Goal: Information Seeking & Learning: Learn about a topic

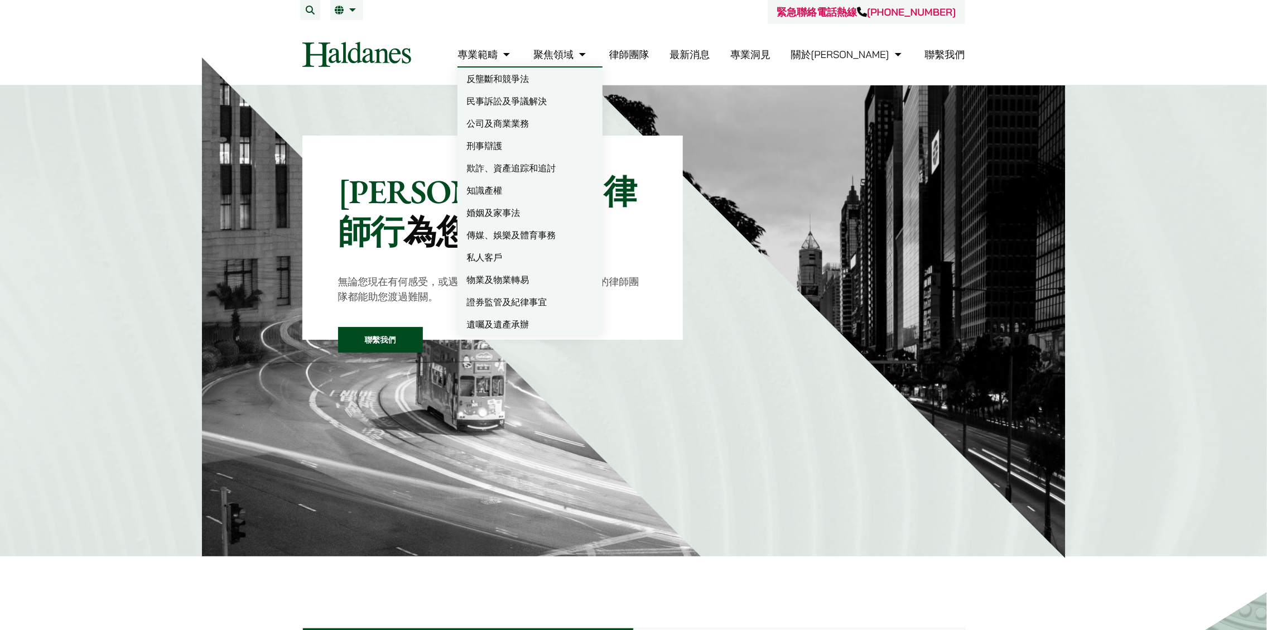
click at [547, 118] on link "公司及商業業務" at bounding box center [529, 123] width 145 height 22
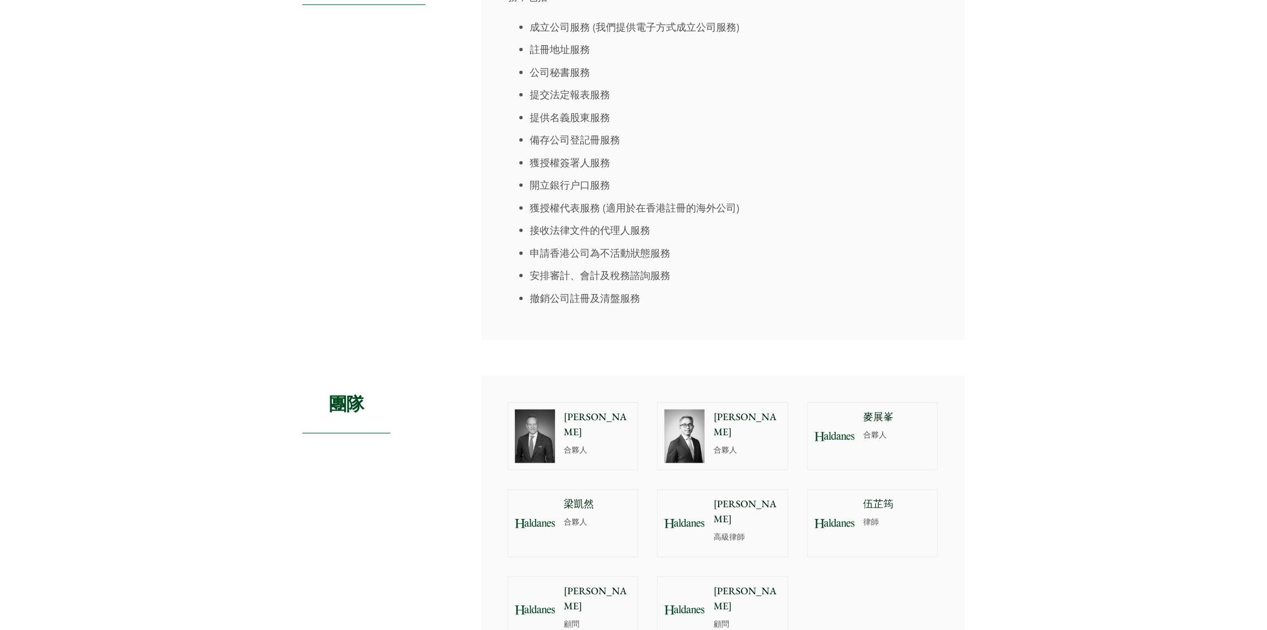
scroll to position [669, 0]
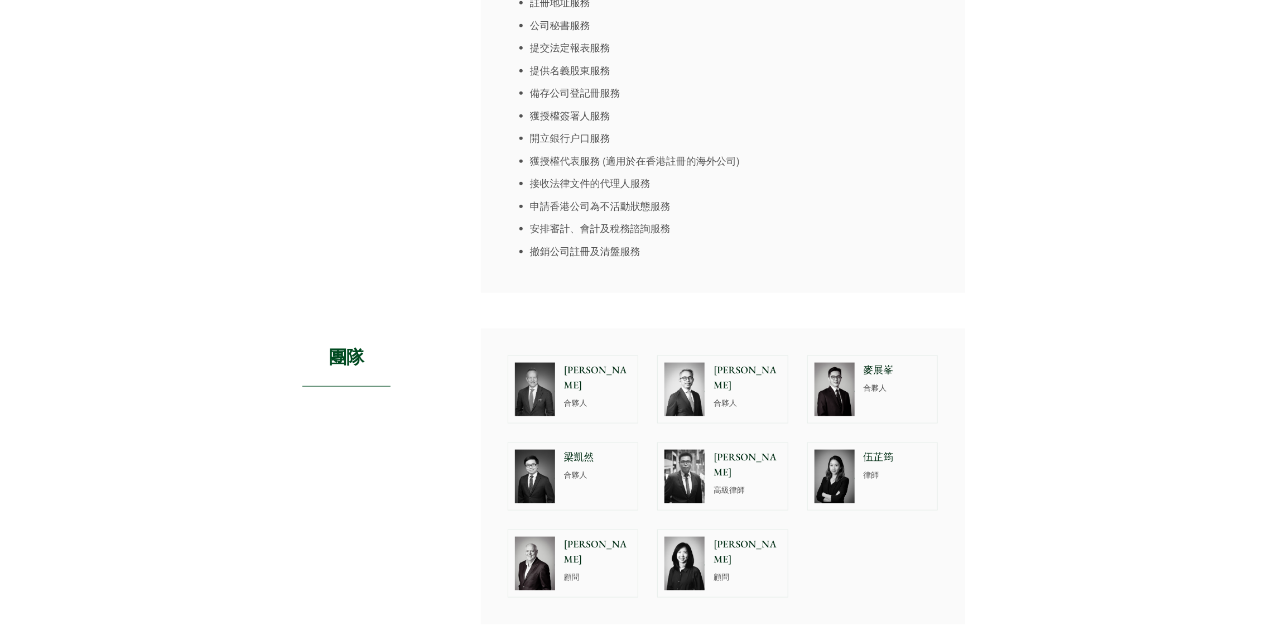
click at [548, 386] on img at bounding box center [535, 390] width 40 height 54
click at [679, 380] on img at bounding box center [684, 390] width 40 height 54
click at [818, 381] on img at bounding box center [834, 390] width 40 height 54
click at [524, 450] on img at bounding box center [535, 477] width 40 height 54
click at [668, 451] on img at bounding box center [684, 477] width 40 height 54
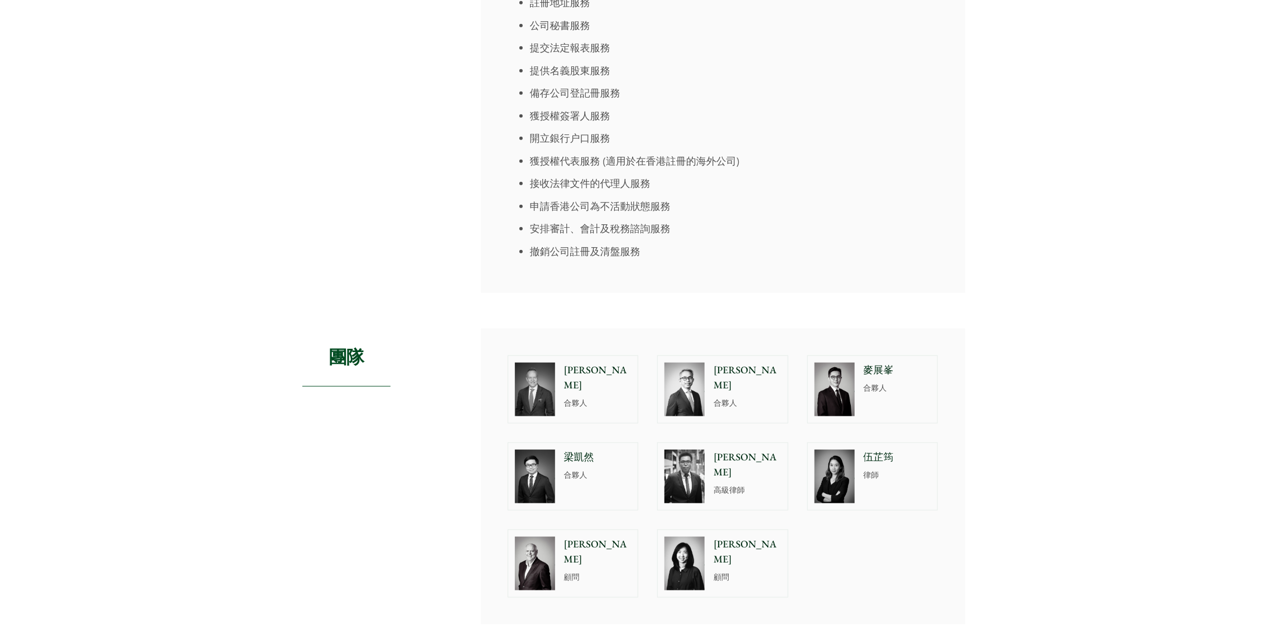
click at [837, 450] on img at bounding box center [834, 477] width 40 height 54
click at [541, 537] on img at bounding box center [535, 564] width 40 height 54
click at [678, 537] on img at bounding box center [684, 564] width 40 height 54
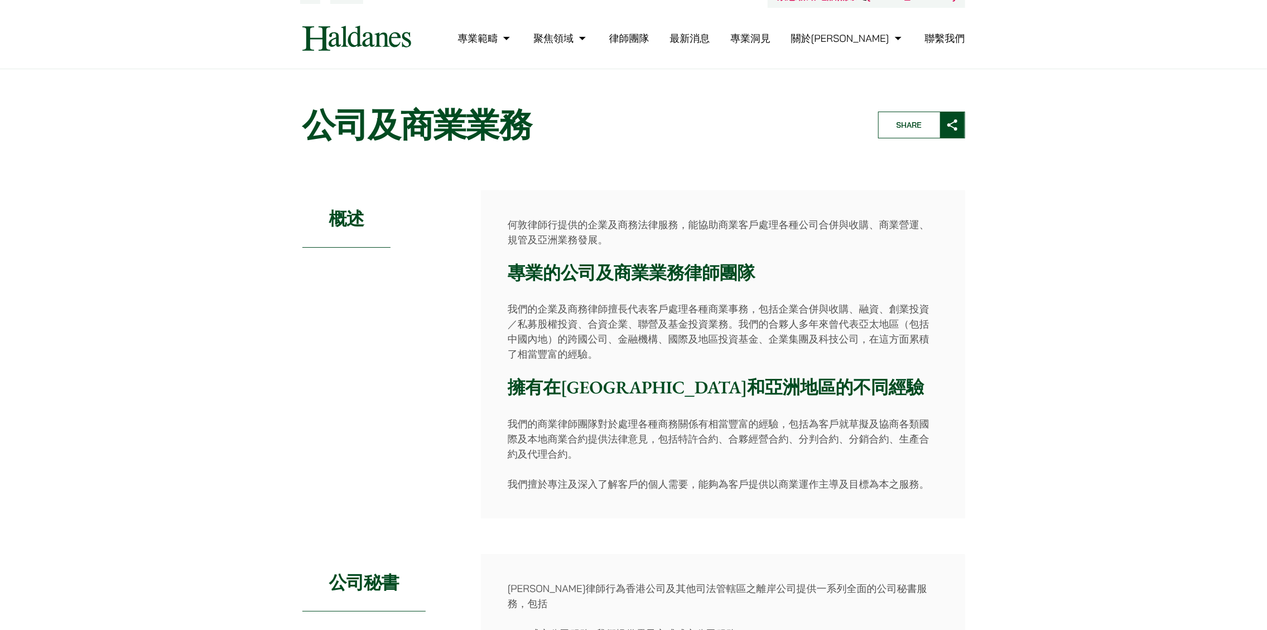
scroll to position [0, 0]
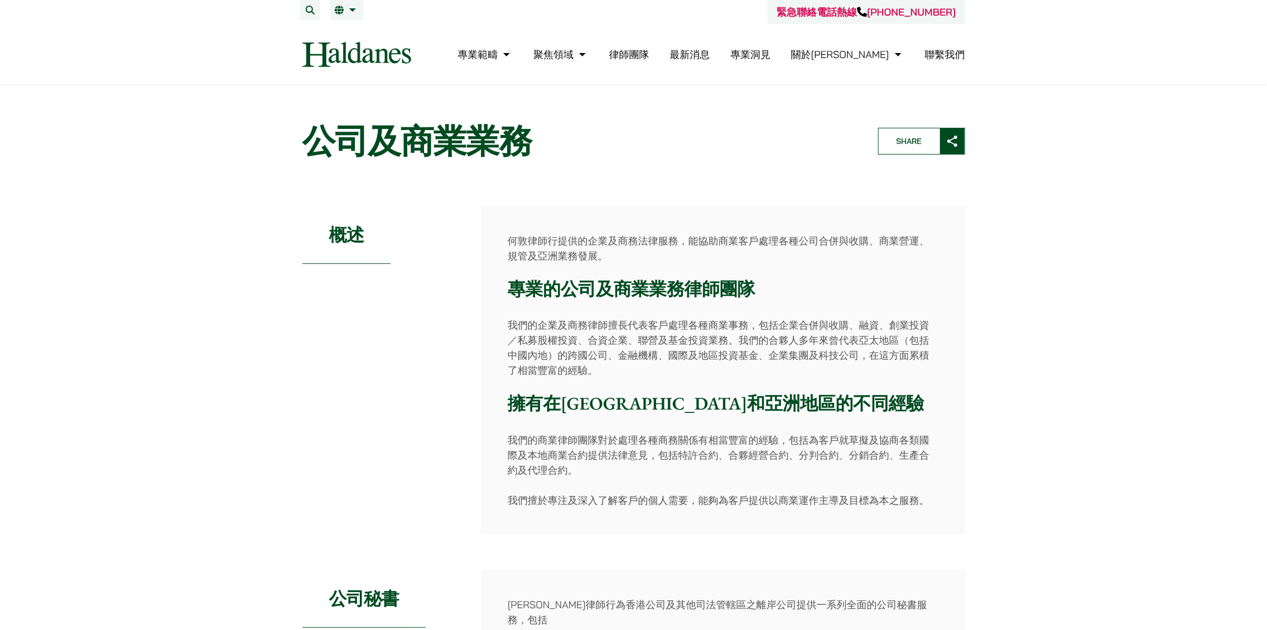
click at [649, 55] on link "律師團隊" at bounding box center [629, 54] width 40 height 13
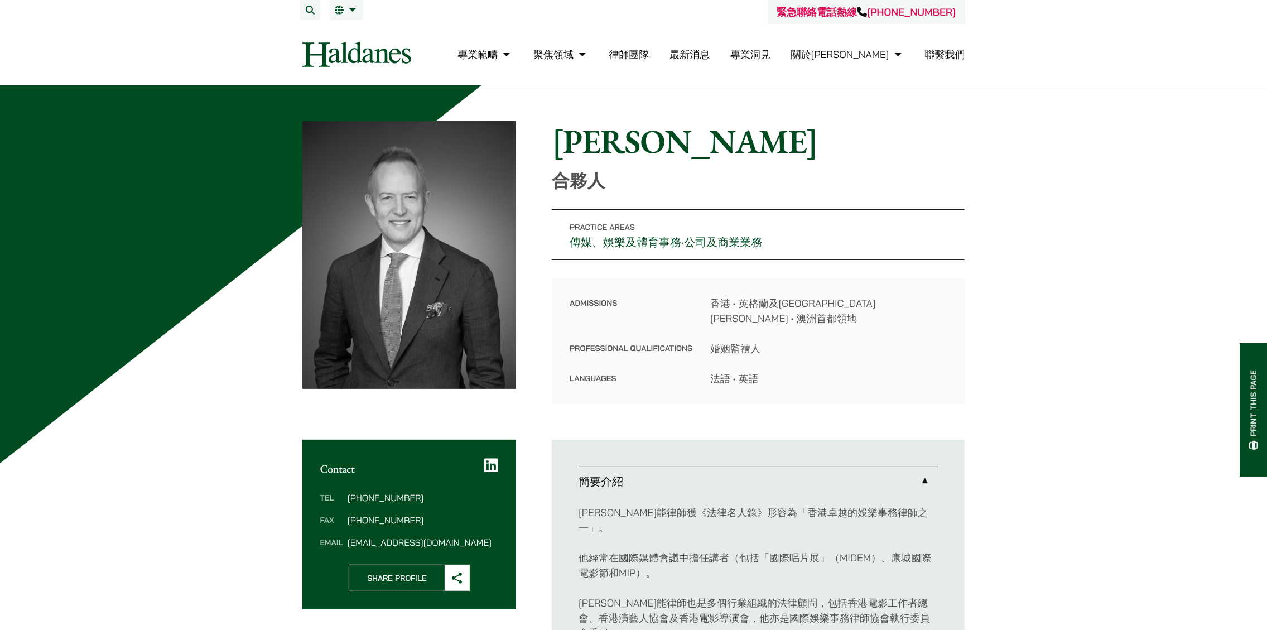
drag, startPoint x: 0, startPoint y: 0, endPoint x: 550, endPoint y: 382, distance: 669.7
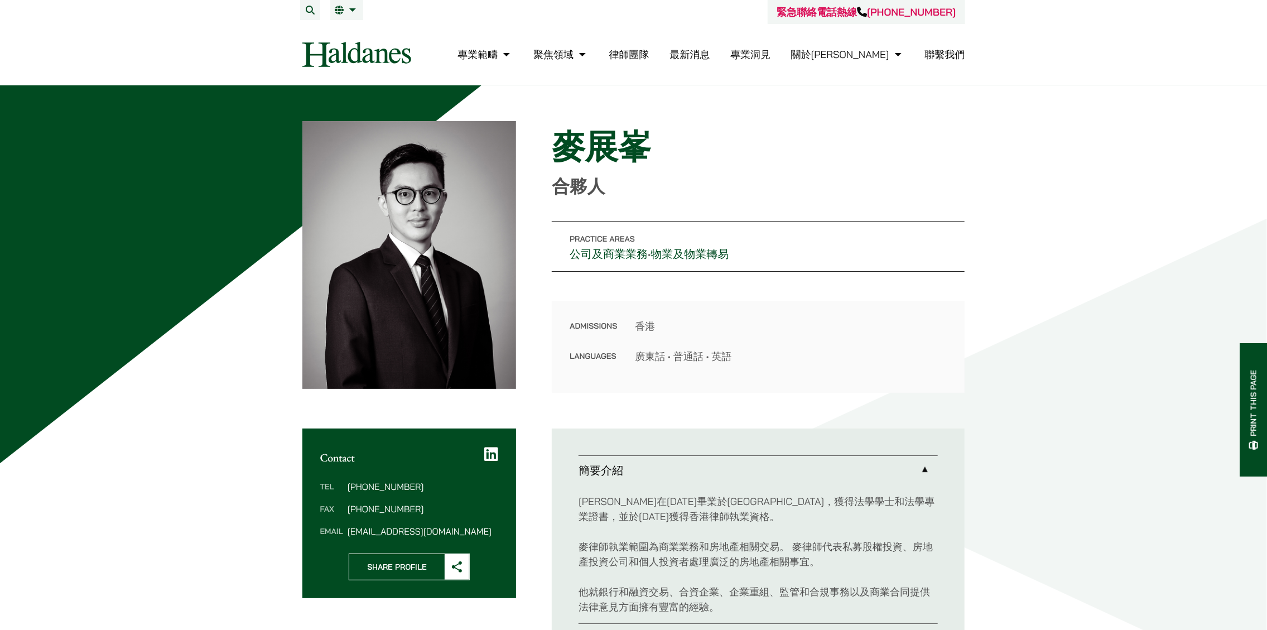
scroll to position [112, 0]
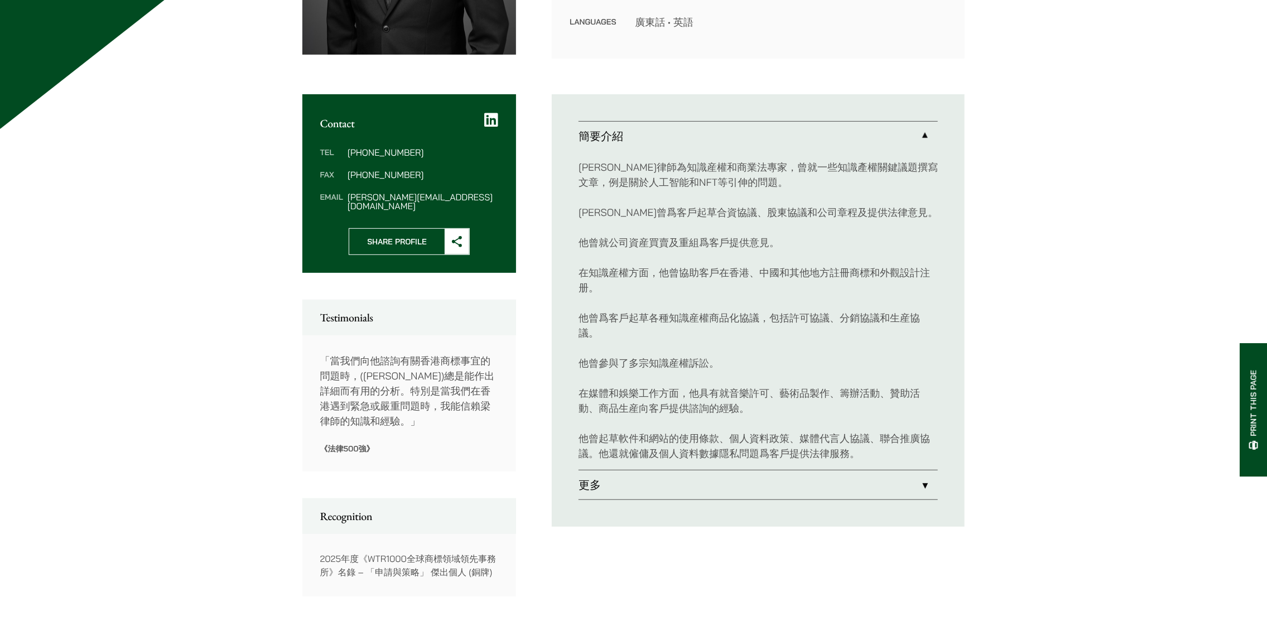
scroll to position [335, 0]
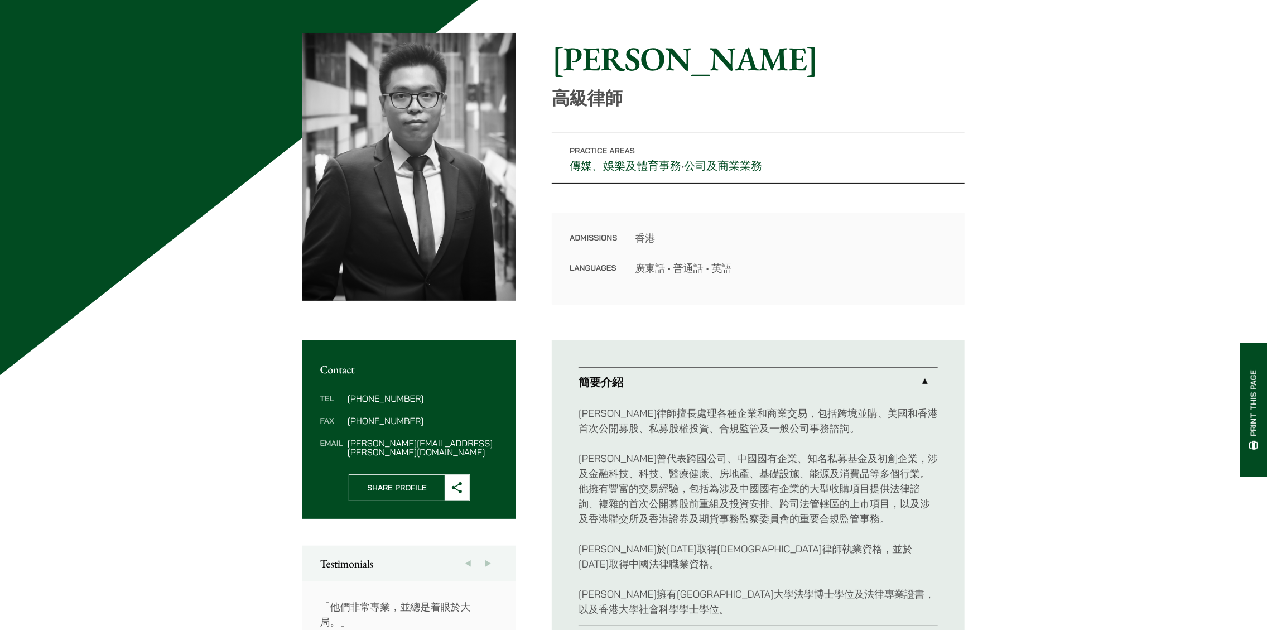
scroll to position [112, 0]
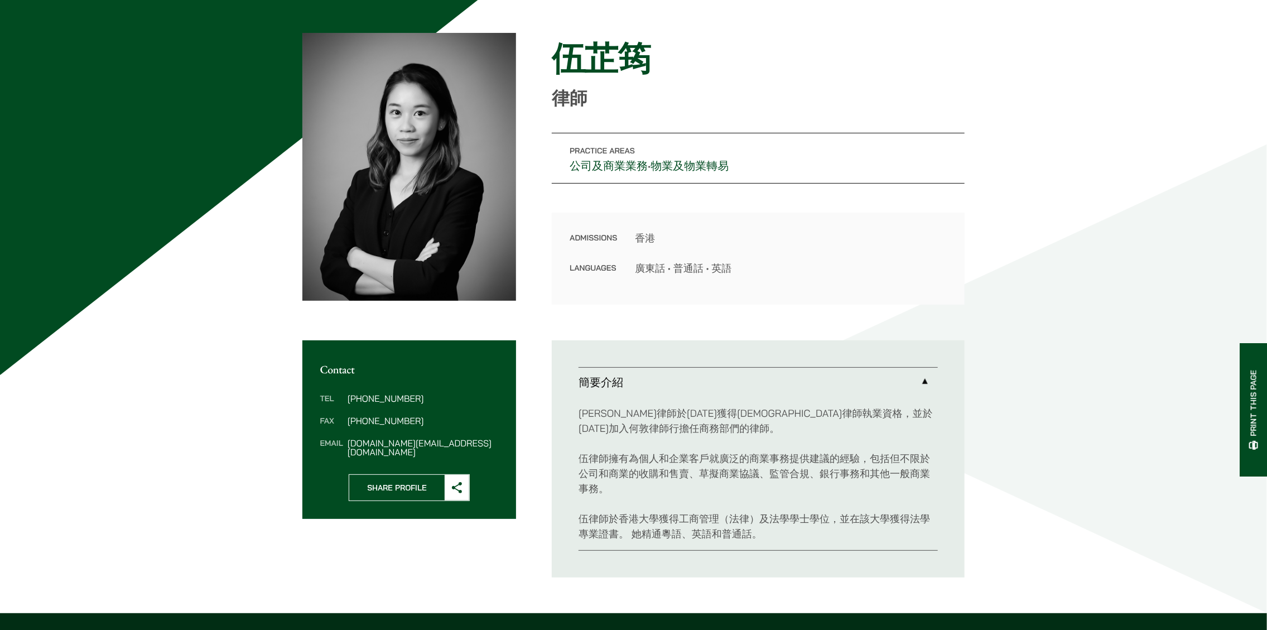
scroll to position [112, 0]
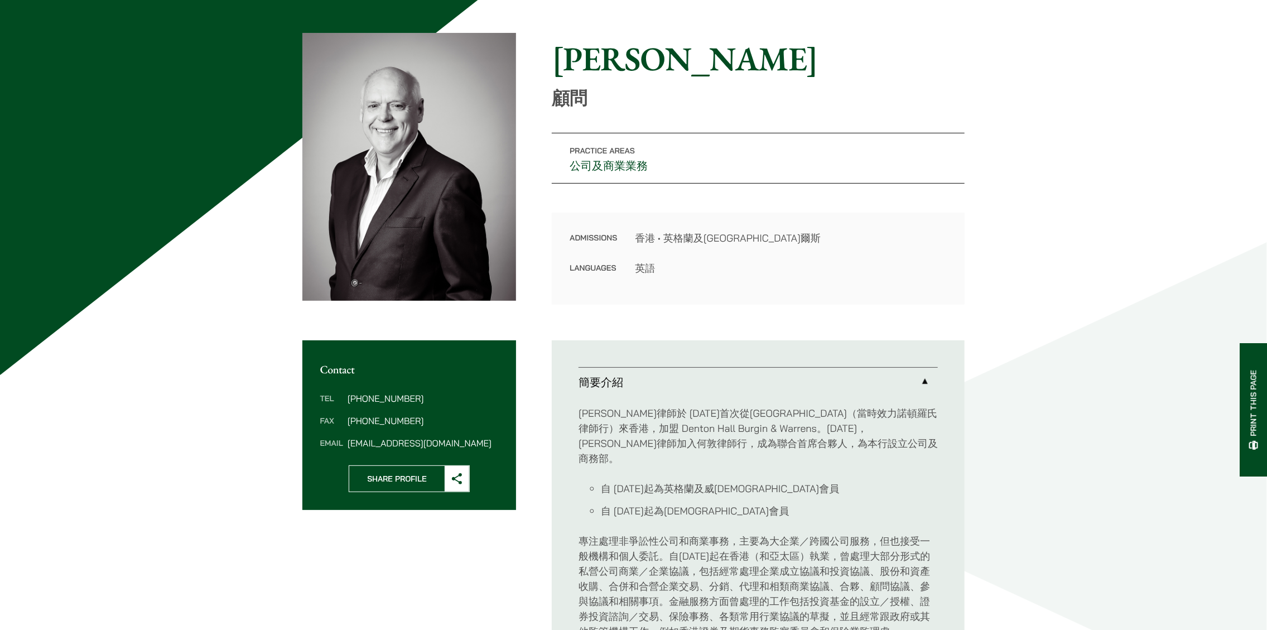
scroll to position [112, 0]
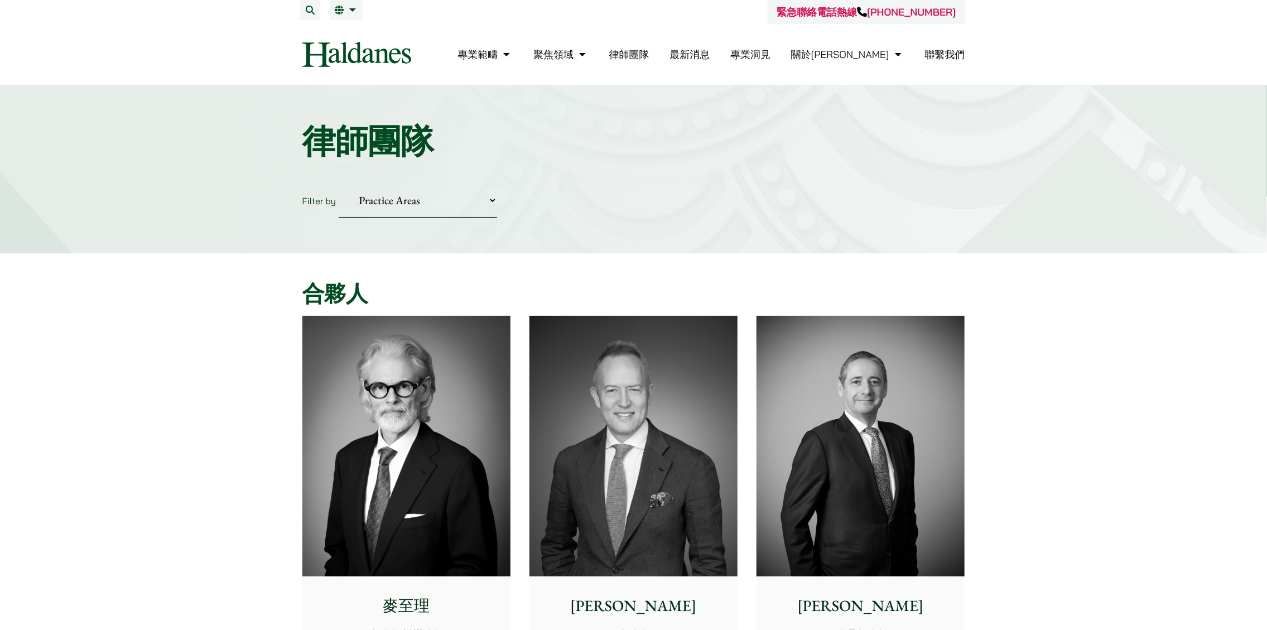
scroll to position [335, 0]
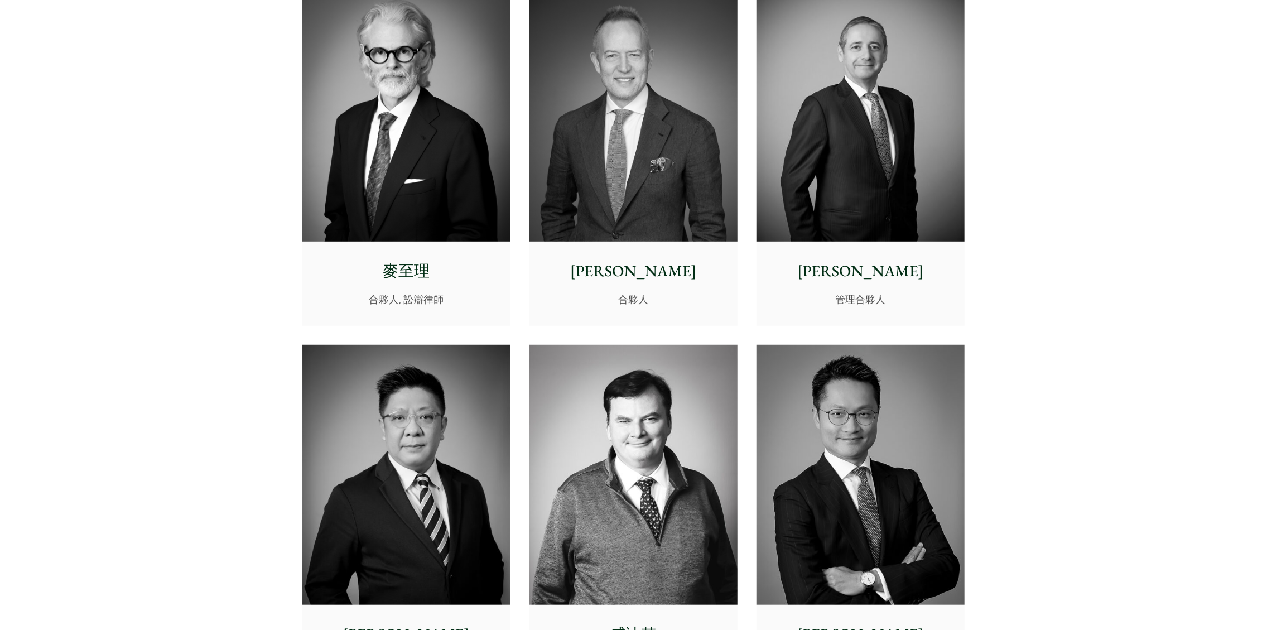
click at [437, 145] on img at bounding box center [406, 111] width 208 height 260
click at [824, 205] on img at bounding box center [860, 111] width 208 height 260
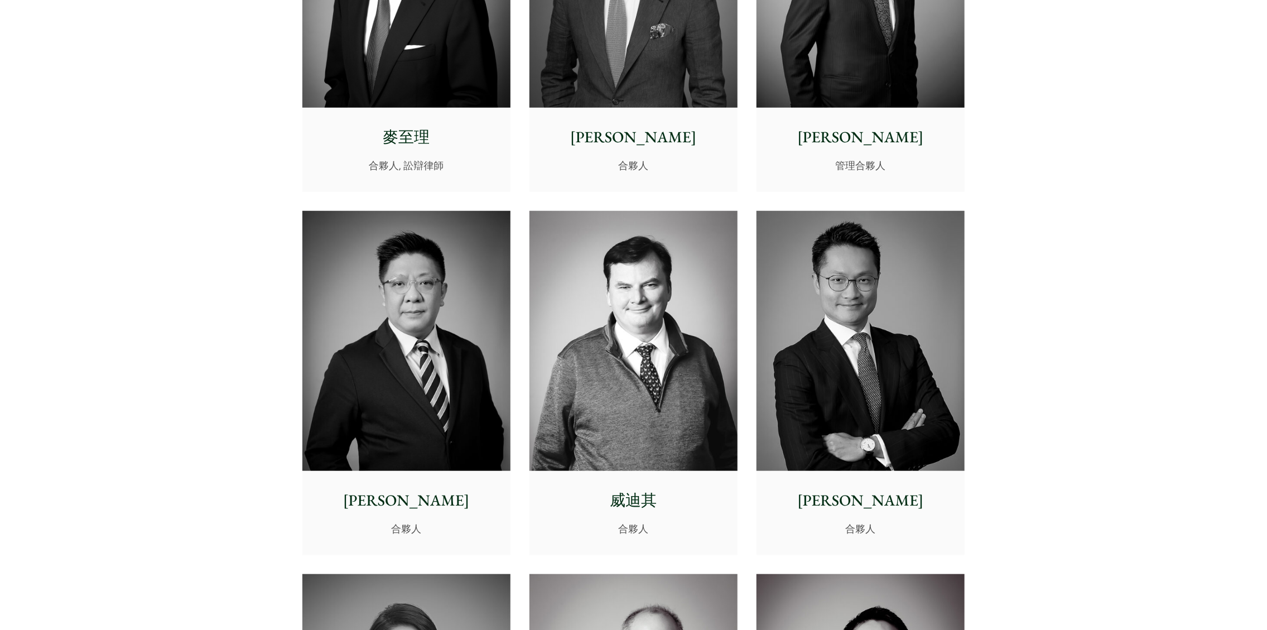
scroll to position [558, 0]
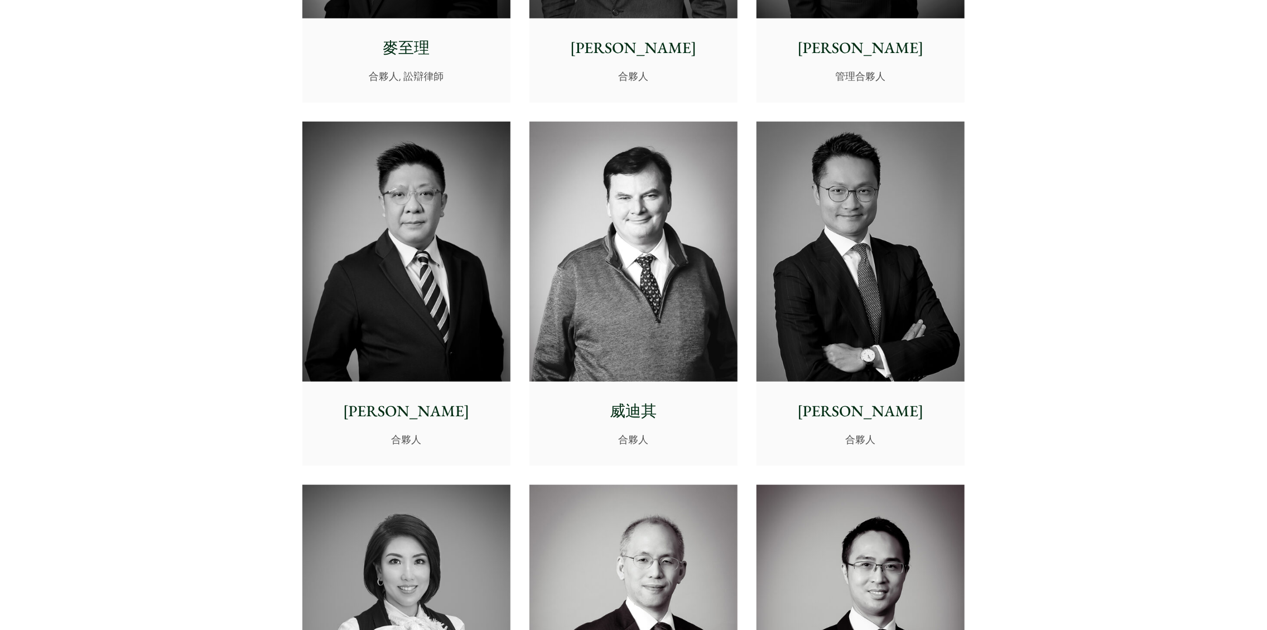
click at [430, 247] on img at bounding box center [406, 252] width 208 height 260
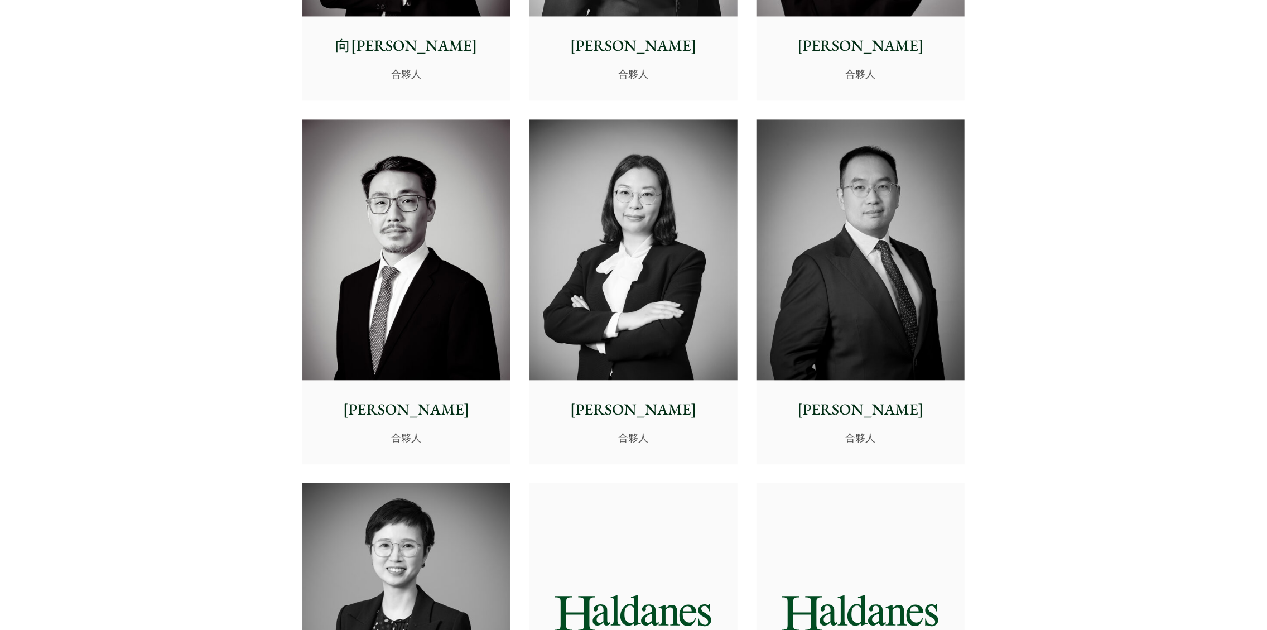
scroll to position [1673, 0]
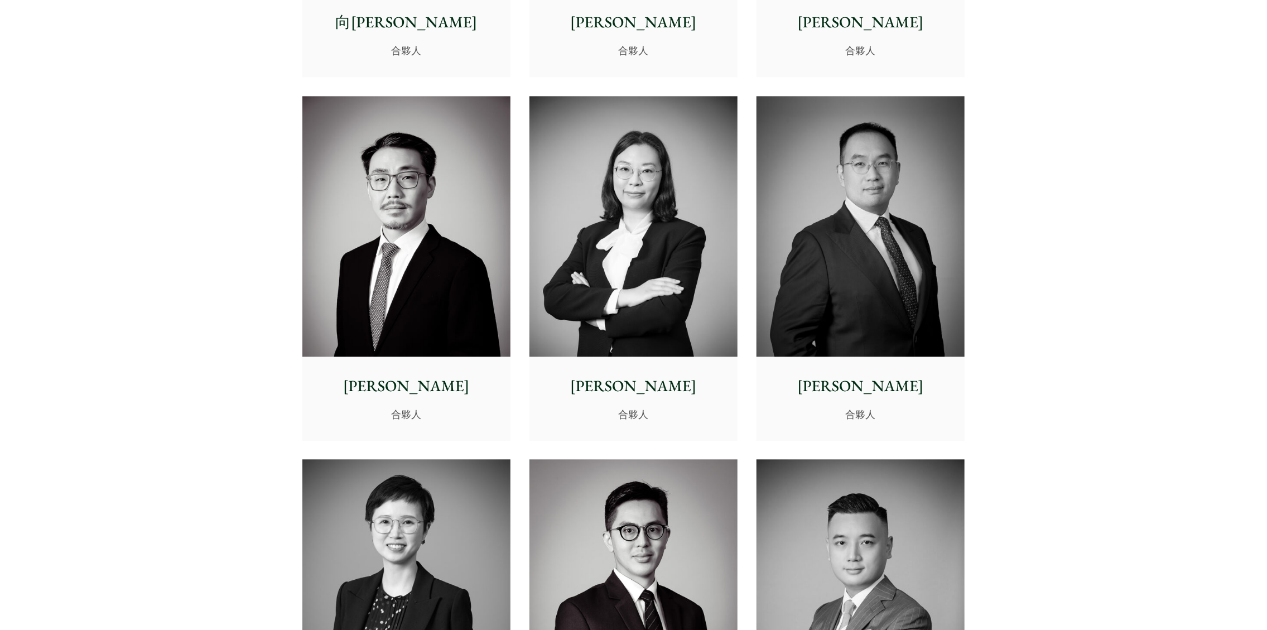
click at [834, 253] on img at bounding box center [860, 226] width 208 height 260
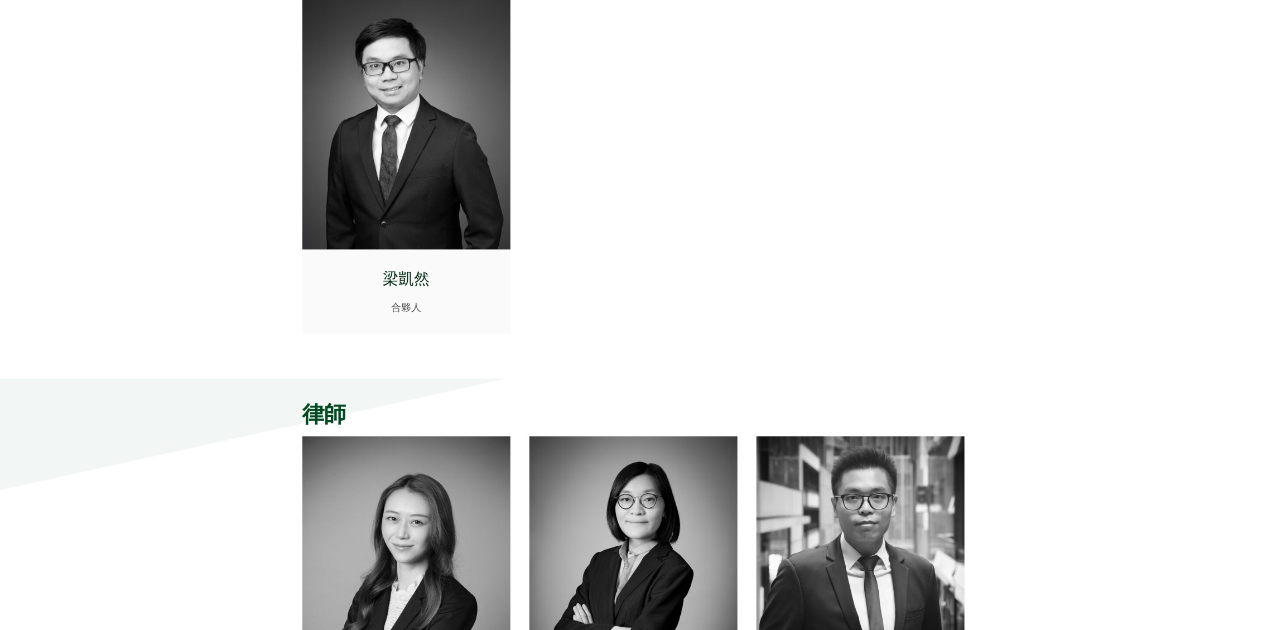
scroll to position [2678, 0]
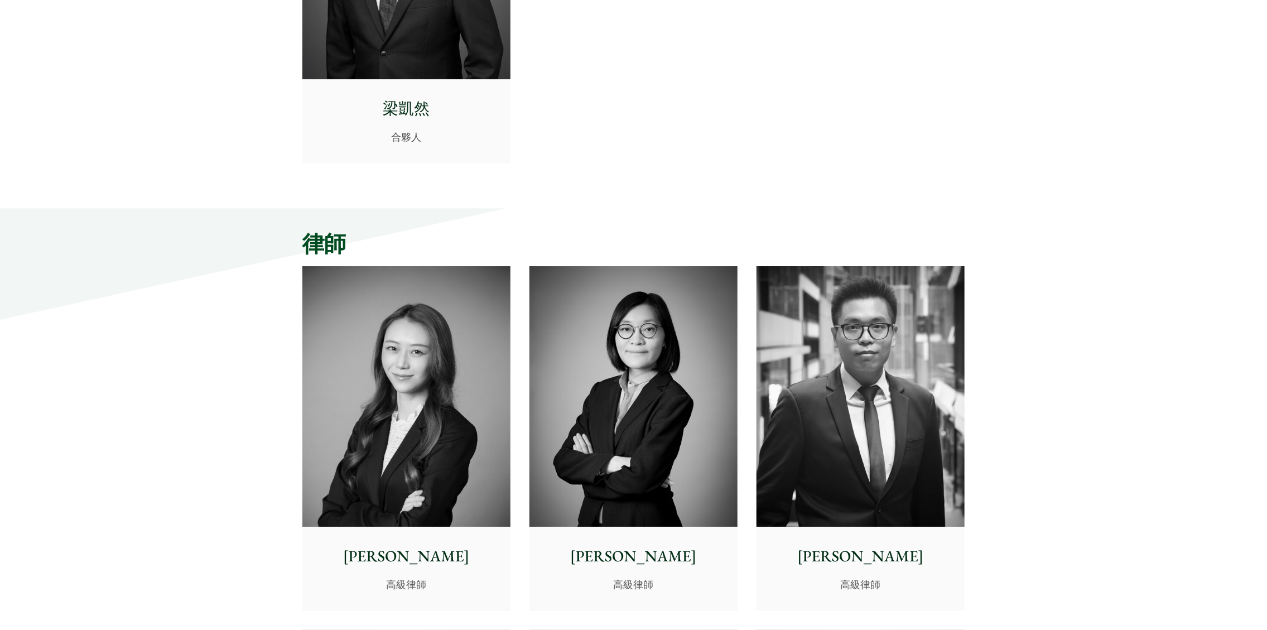
click at [472, 347] on img at bounding box center [406, 396] width 208 height 260
drag, startPoint x: 588, startPoint y: 303, endPoint x: 595, endPoint y: 318, distance: 16.3
click at [650, 326] on img at bounding box center [633, 396] width 208 height 260
click at [809, 367] on img at bounding box center [860, 396] width 208 height 260
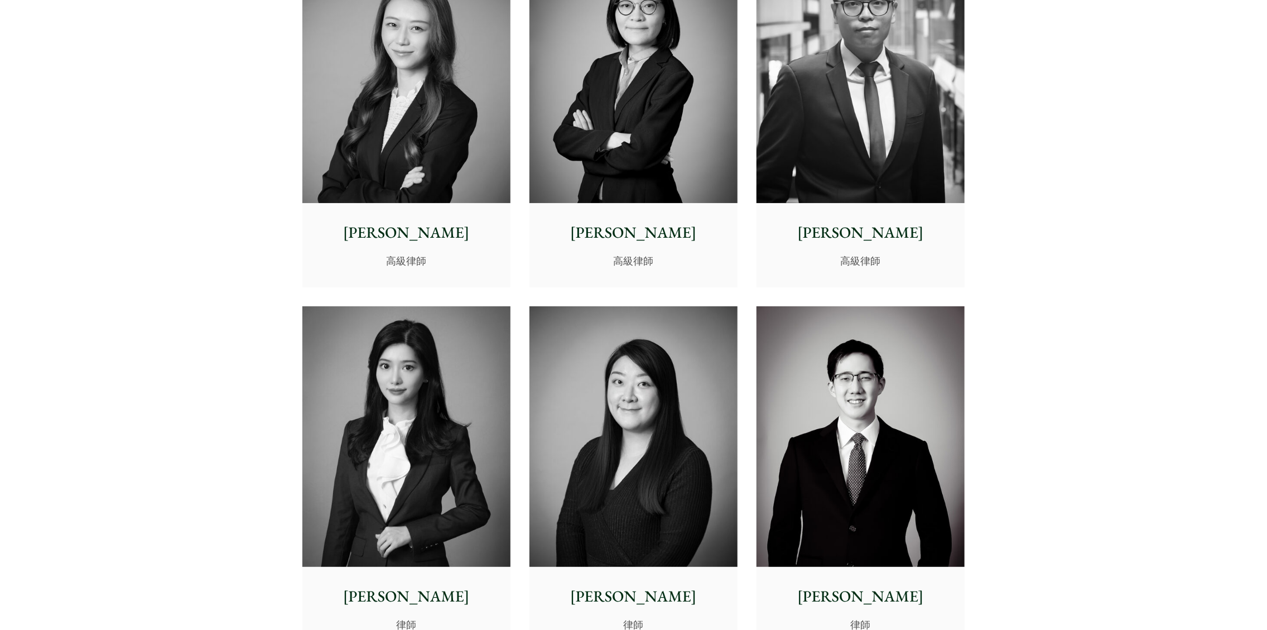
scroll to position [3012, 0]
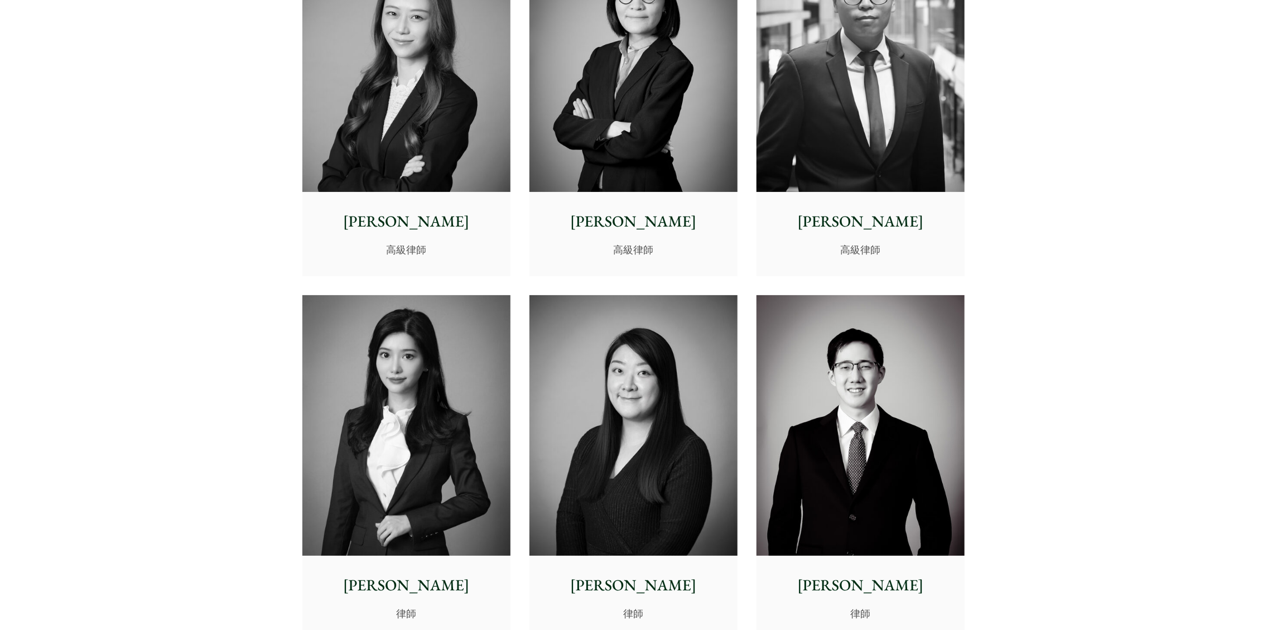
click at [483, 374] on img at bounding box center [406, 425] width 208 height 260
click at [615, 344] on img at bounding box center [633, 425] width 208 height 260
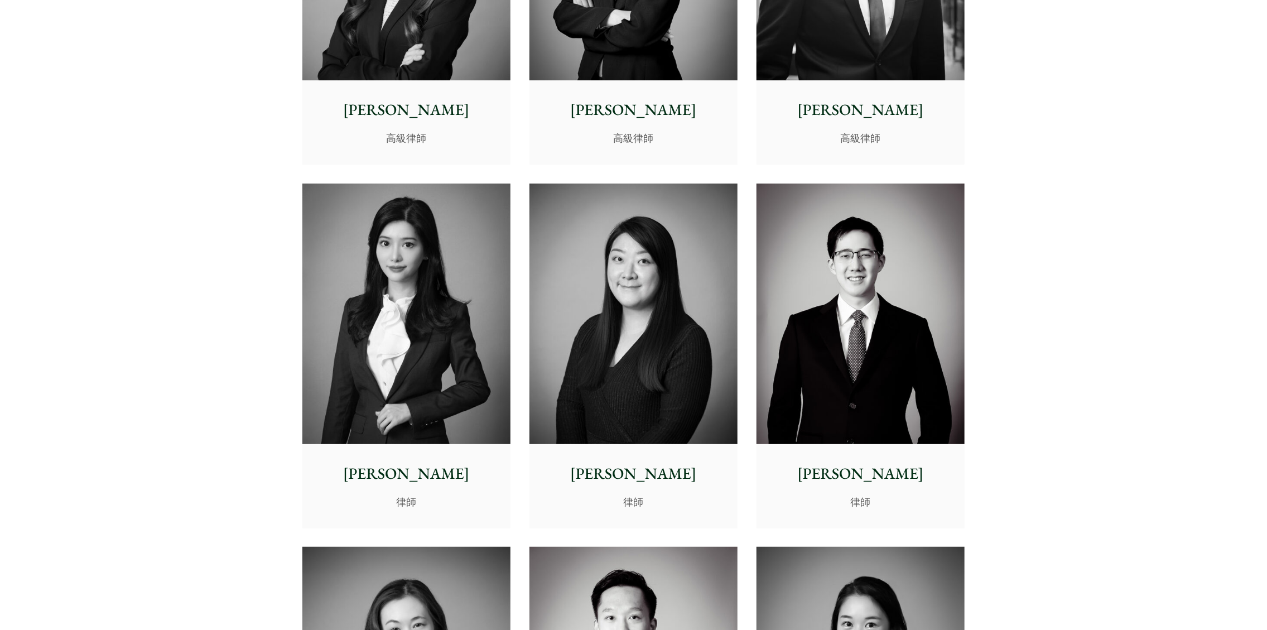
click at [814, 374] on img at bounding box center [860, 314] width 208 height 260
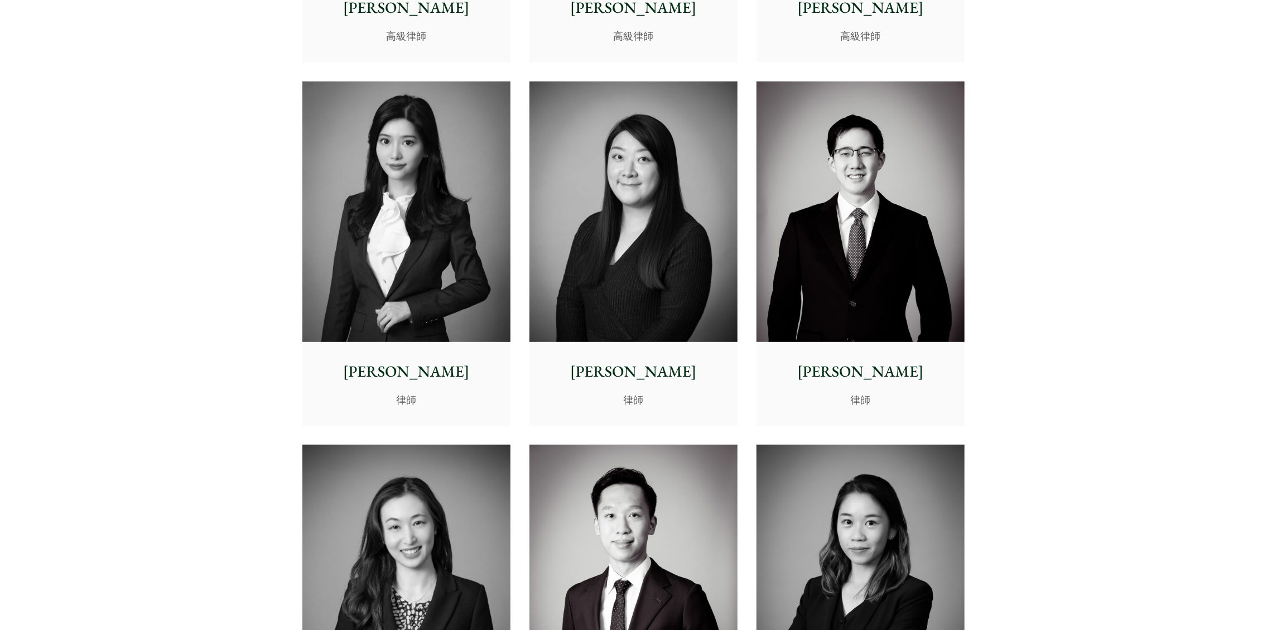
scroll to position [3347, 0]
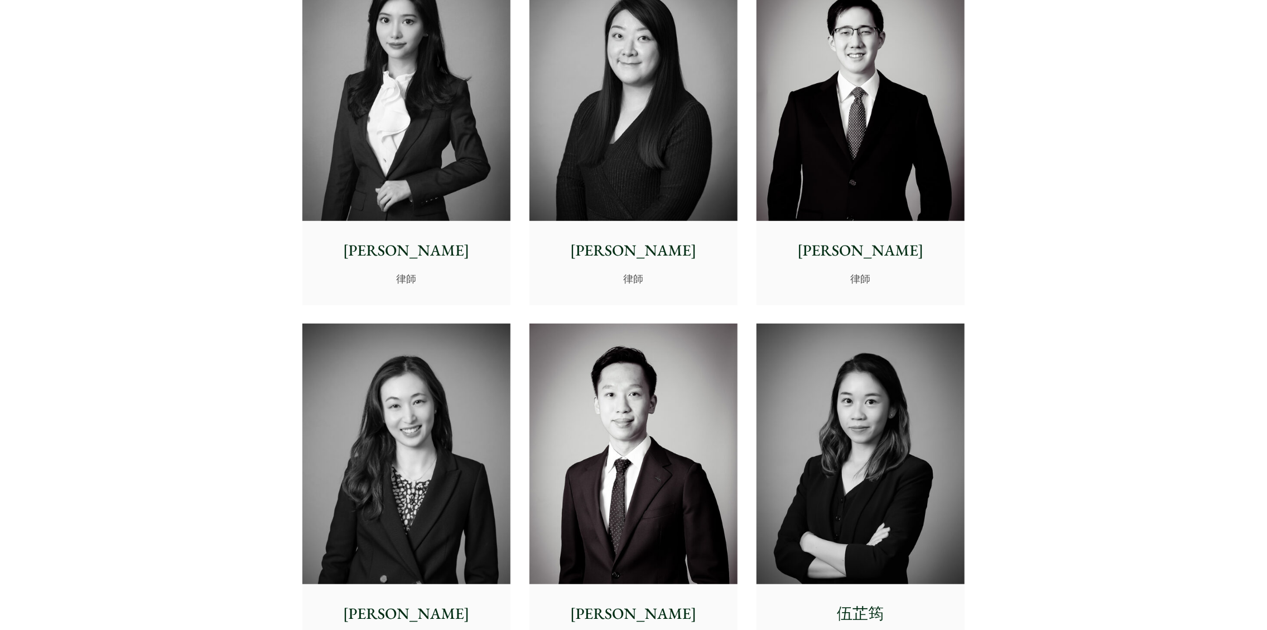
click at [470, 406] on img at bounding box center [406, 454] width 208 height 260
click at [691, 406] on img at bounding box center [633, 454] width 208 height 260
click at [832, 444] on img at bounding box center [860, 454] width 208 height 260
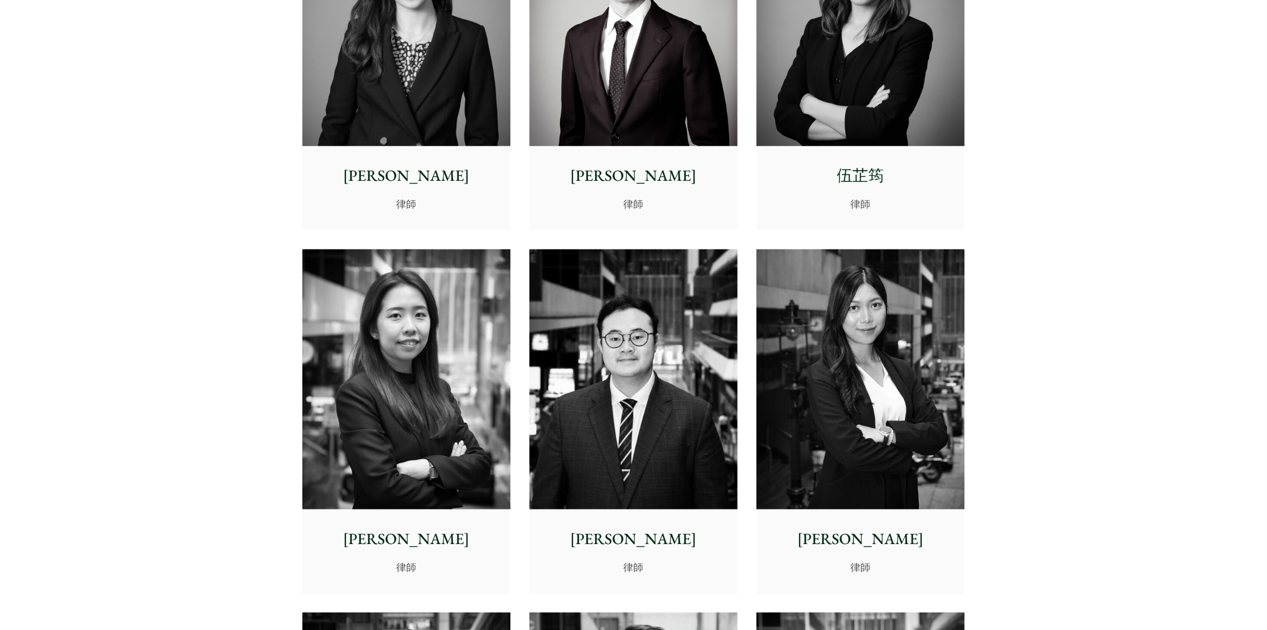
scroll to position [3793, 0]
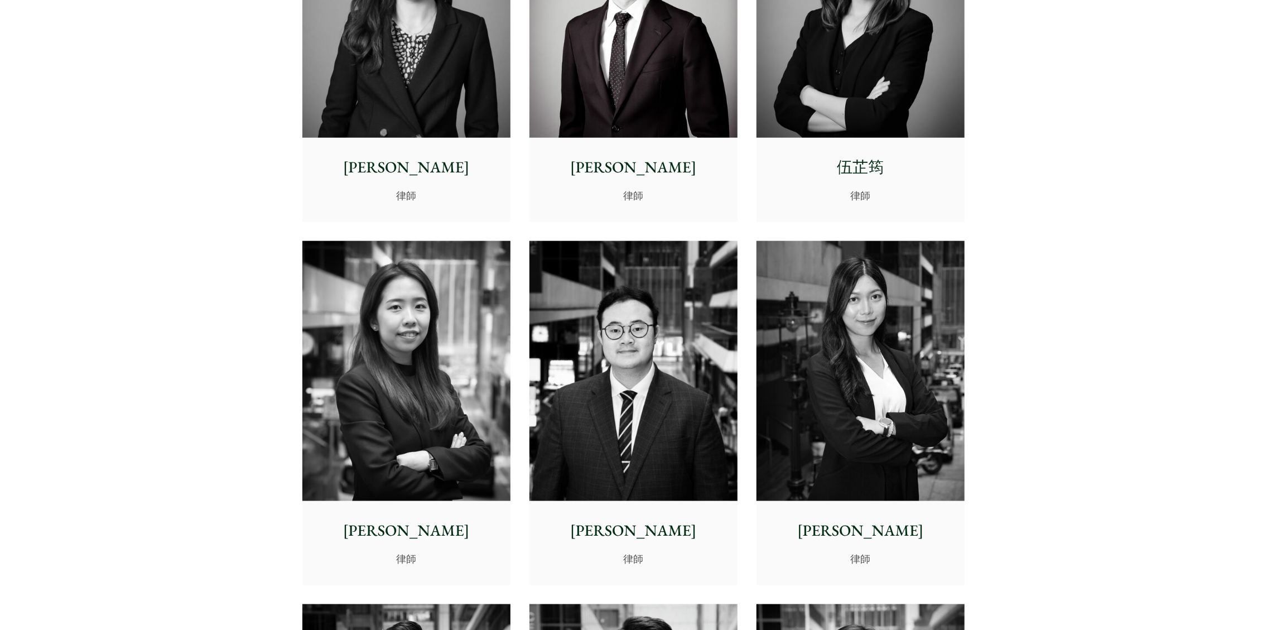
click at [442, 377] on img at bounding box center [406, 371] width 208 height 260
click at [792, 366] on img at bounding box center [860, 371] width 208 height 260
click at [556, 323] on img at bounding box center [633, 371] width 208 height 260
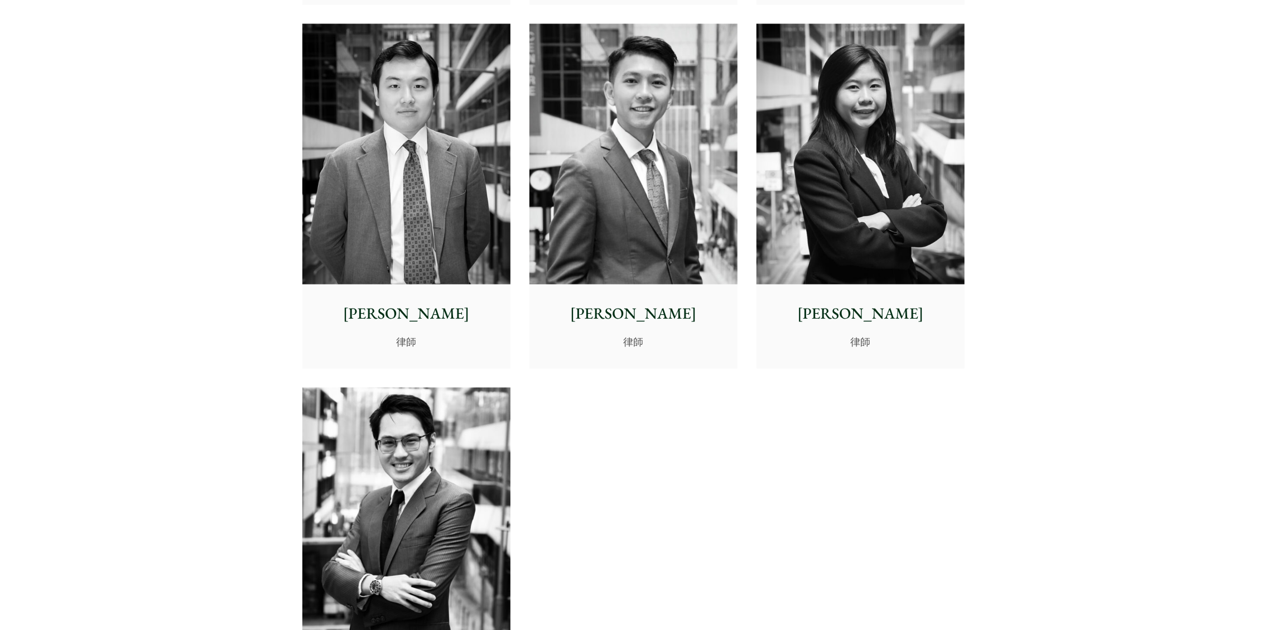
scroll to position [4463, 0]
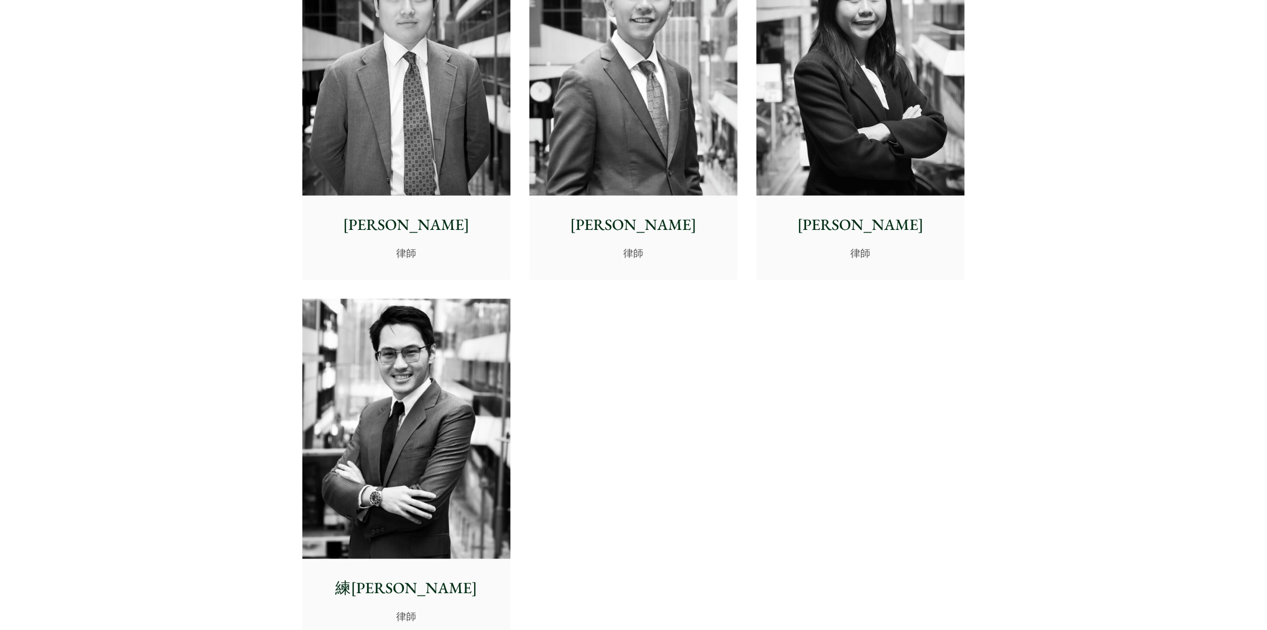
click at [504, 395] on img at bounding box center [406, 428] width 208 height 260
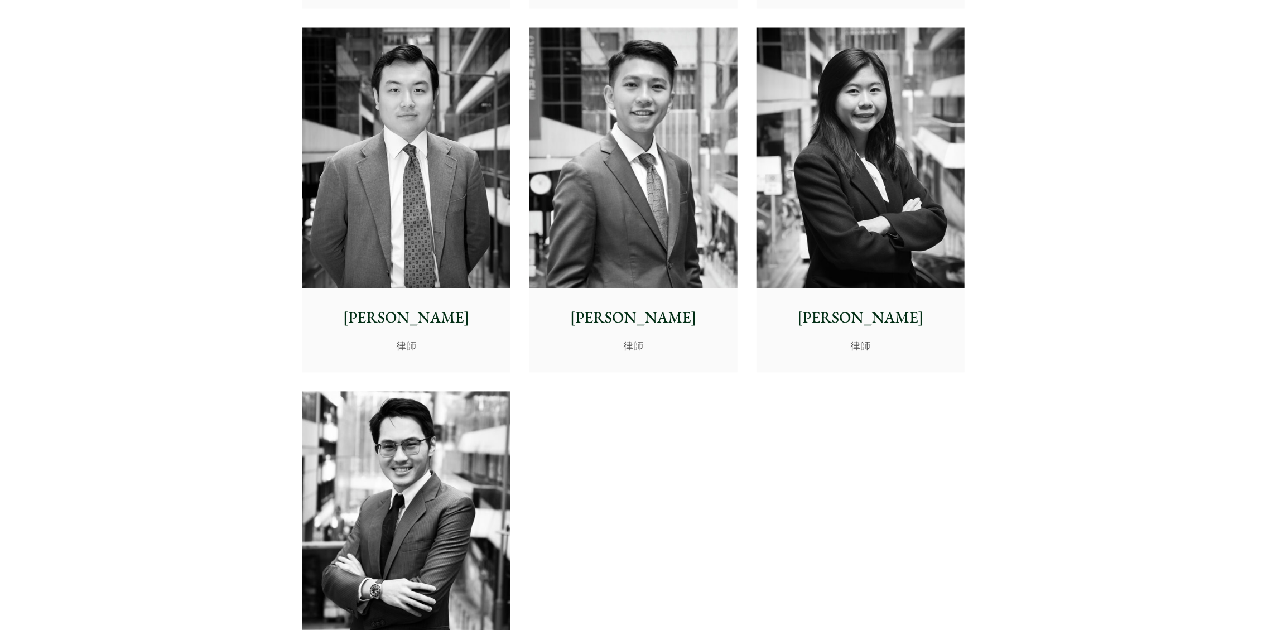
scroll to position [4239, 0]
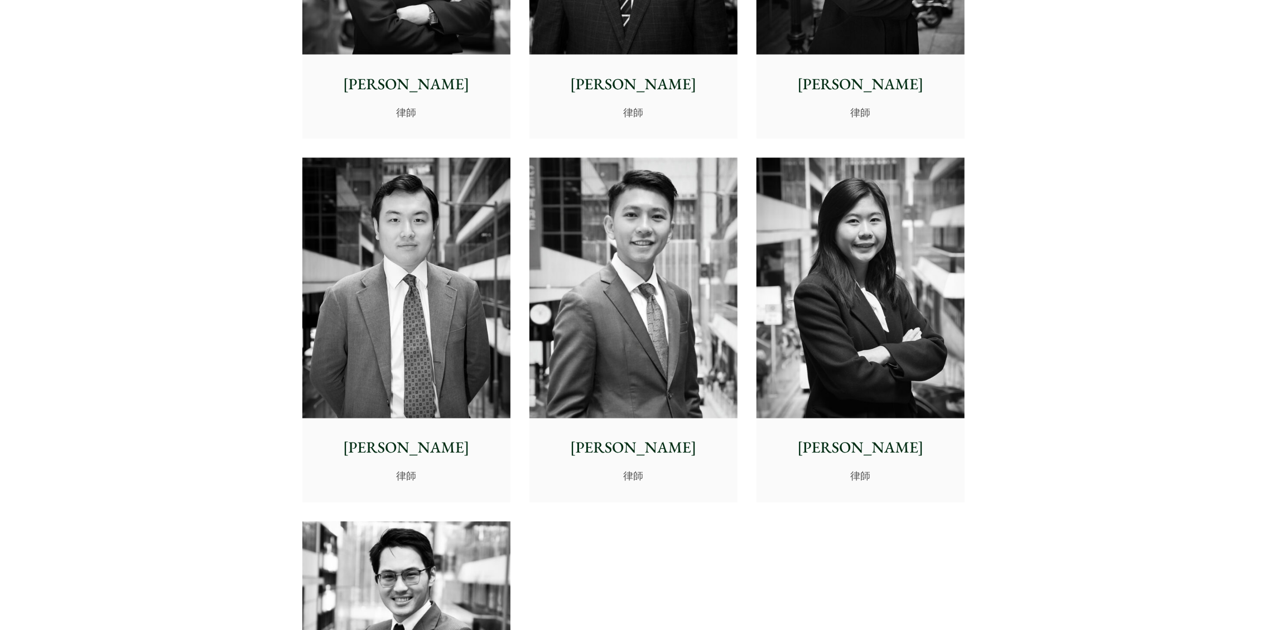
click at [688, 351] on img at bounding box center [633, 288] width 208 height 260
click at [475, 340] on img at bounding box center [406, 288] width 208 height 260
click at [890, 296] on img at bounding box center [860, 288] width 208 height 260
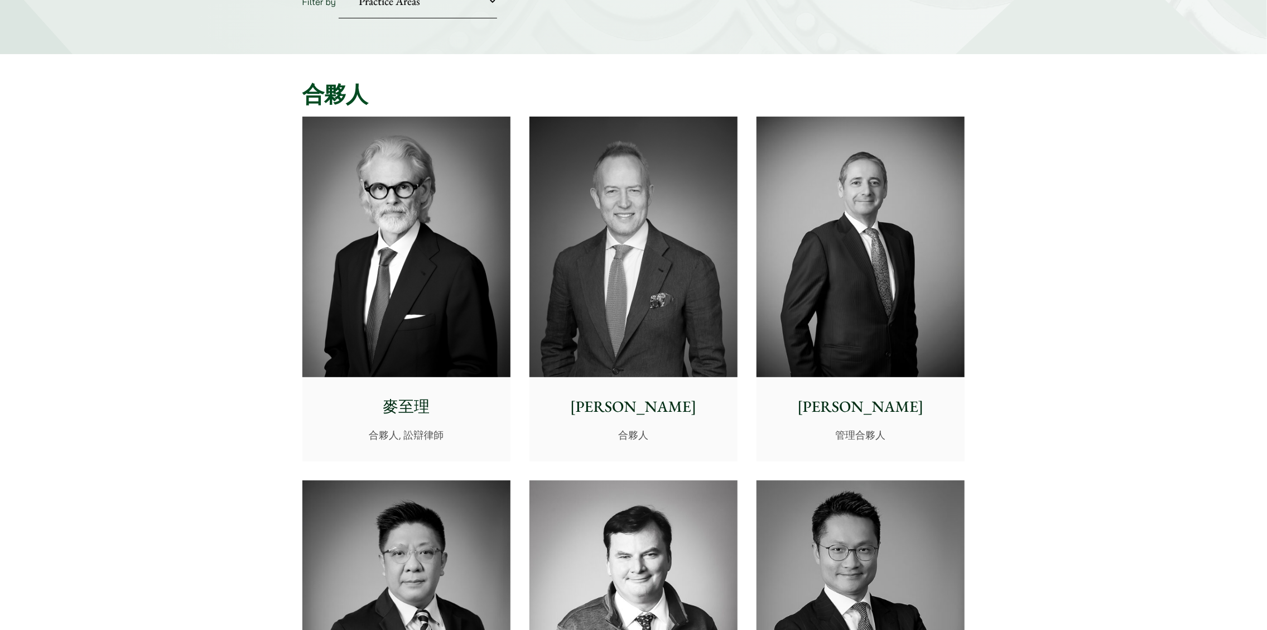
scroll to position [112, 0]
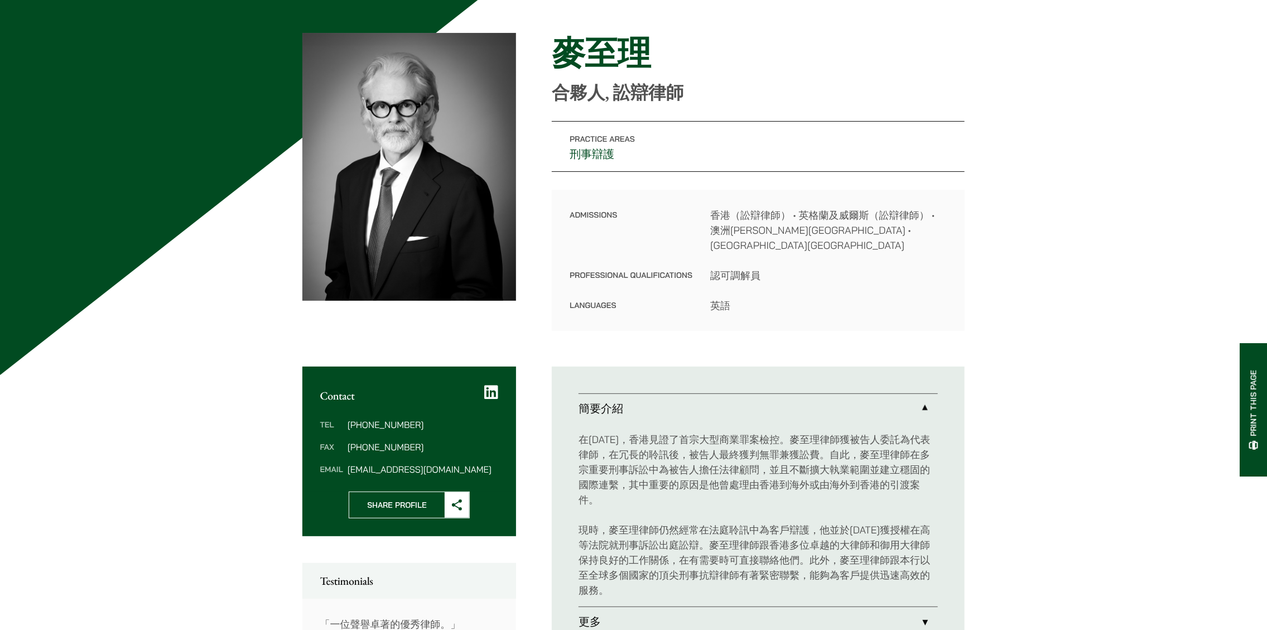
scroll to position [112, 0]
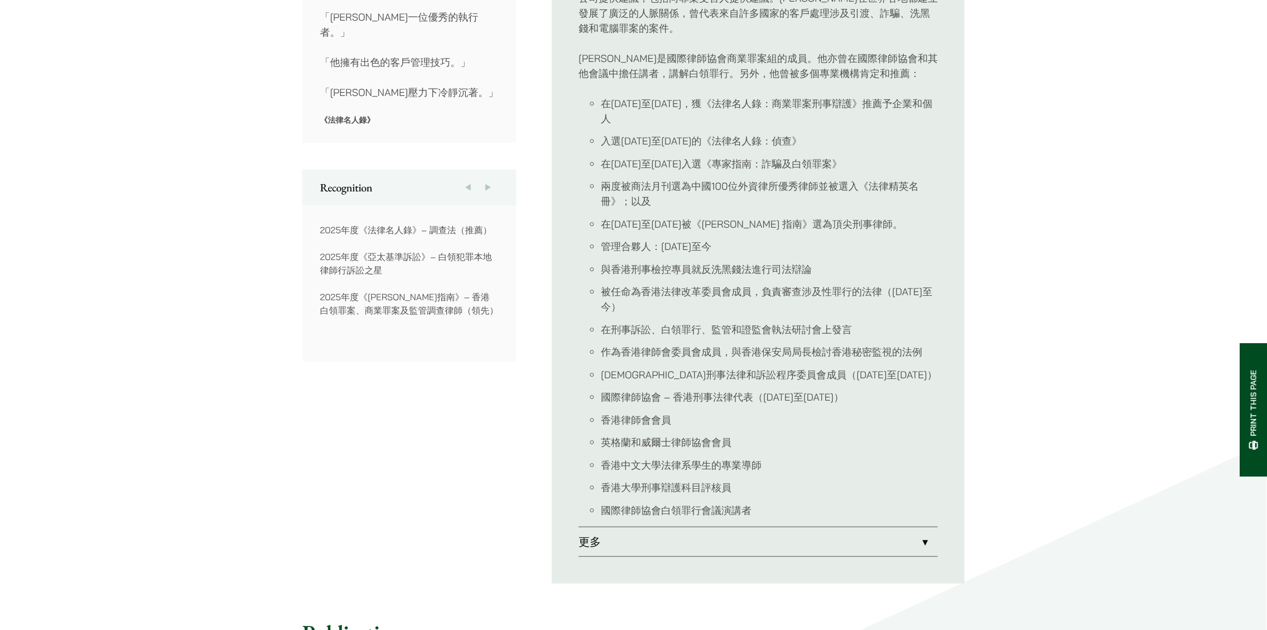
scroll to position [669, 0]
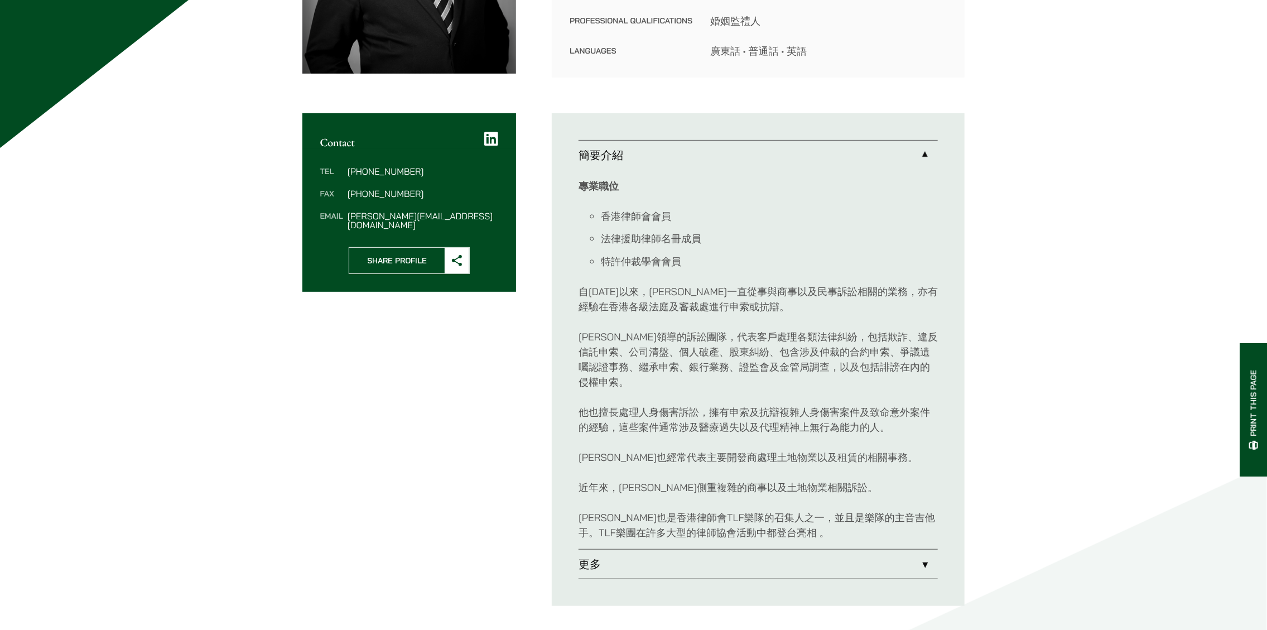
scroll to position [335, 0]
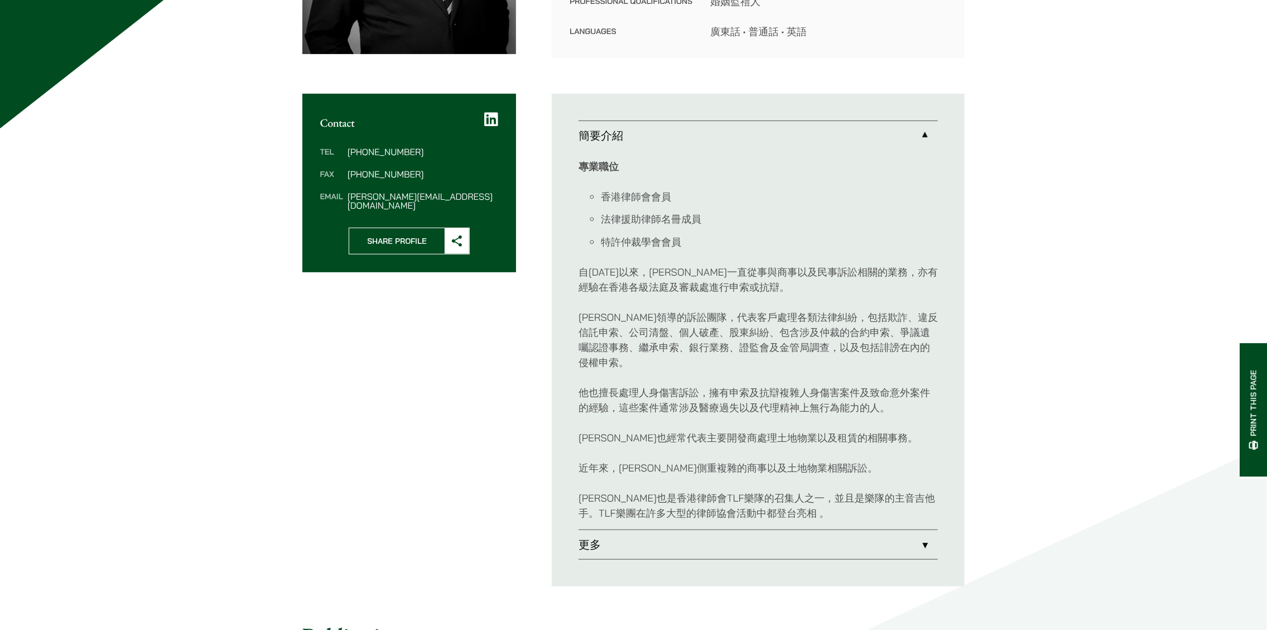
drag, startPoint x: 628, startPoint y: 271, endPoint x: 641, endPoint y: 272, distance: 13.4
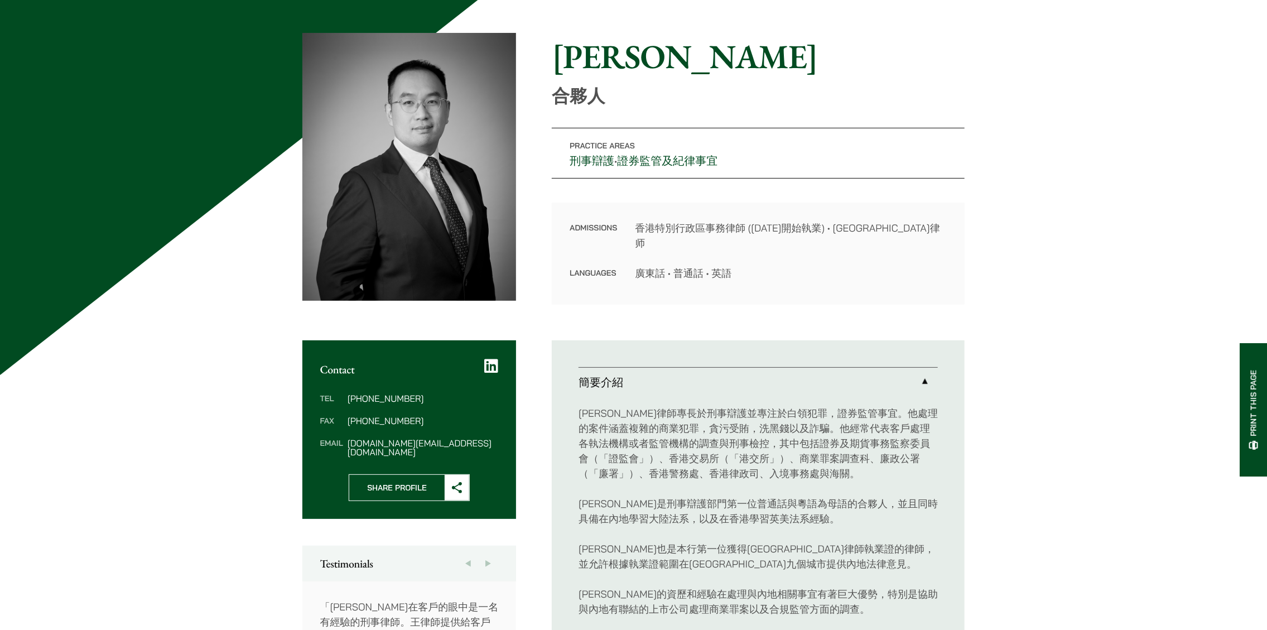
scroll to position [112, 0]
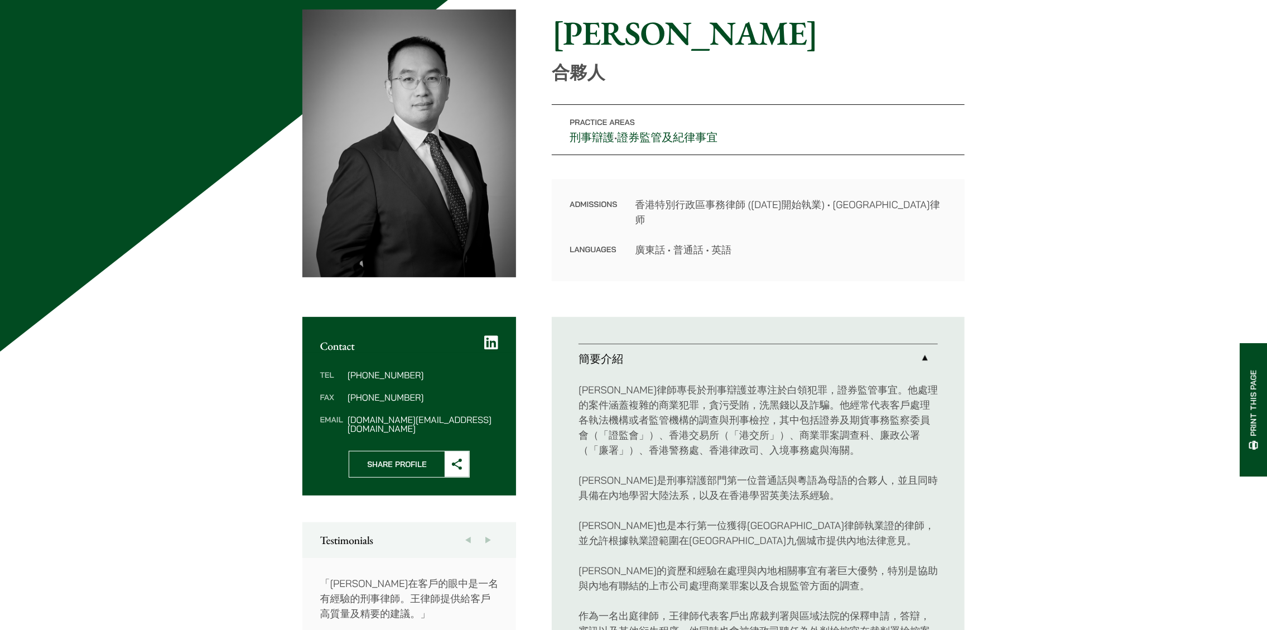
drag, startPoint x: 0, startPoint y: 0, endPoint x: 683, endPoint y: 258, distance: 730.3
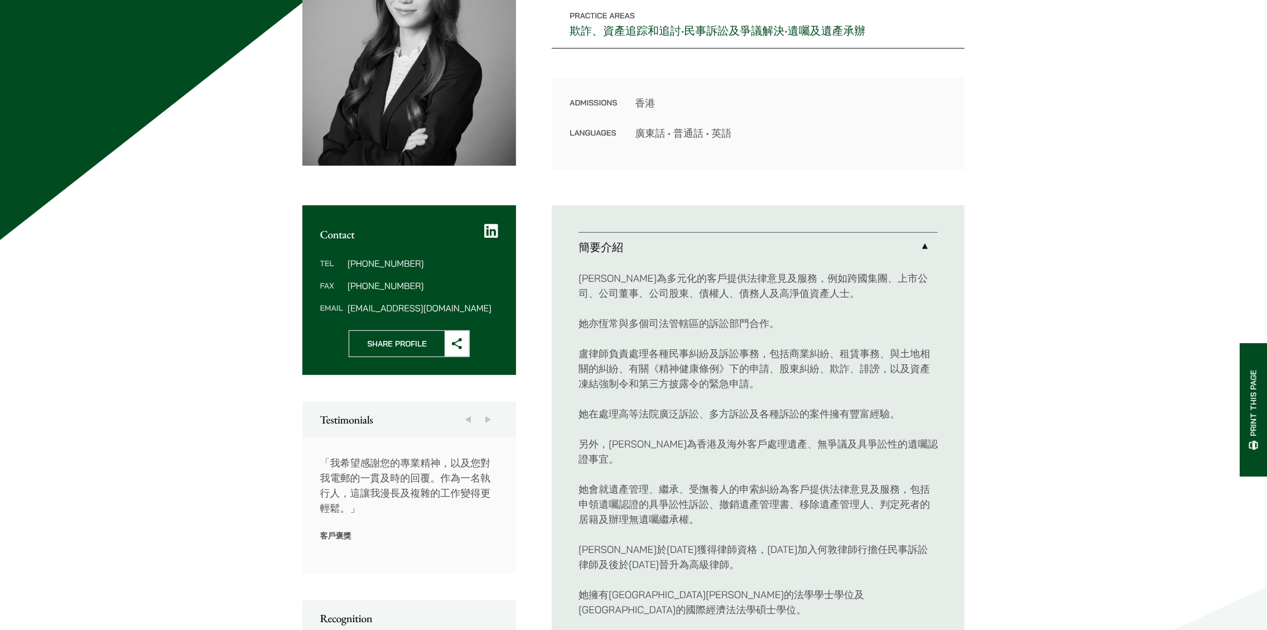
scroll to position [335, 0]
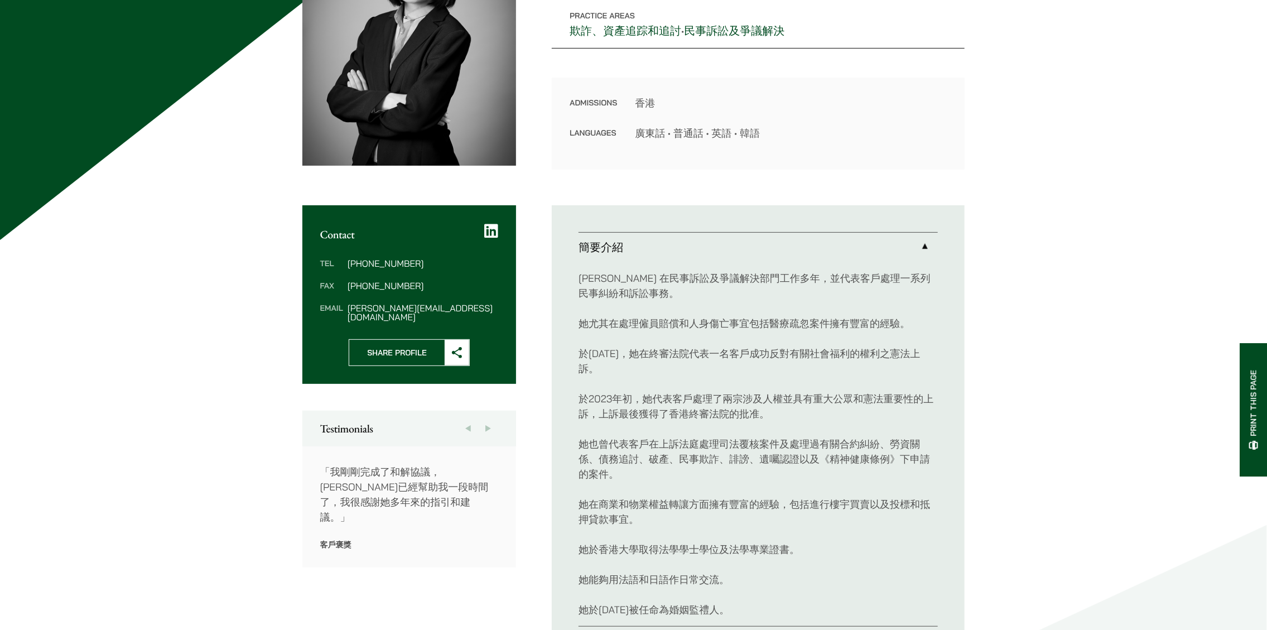
scroll to position [335, 0]
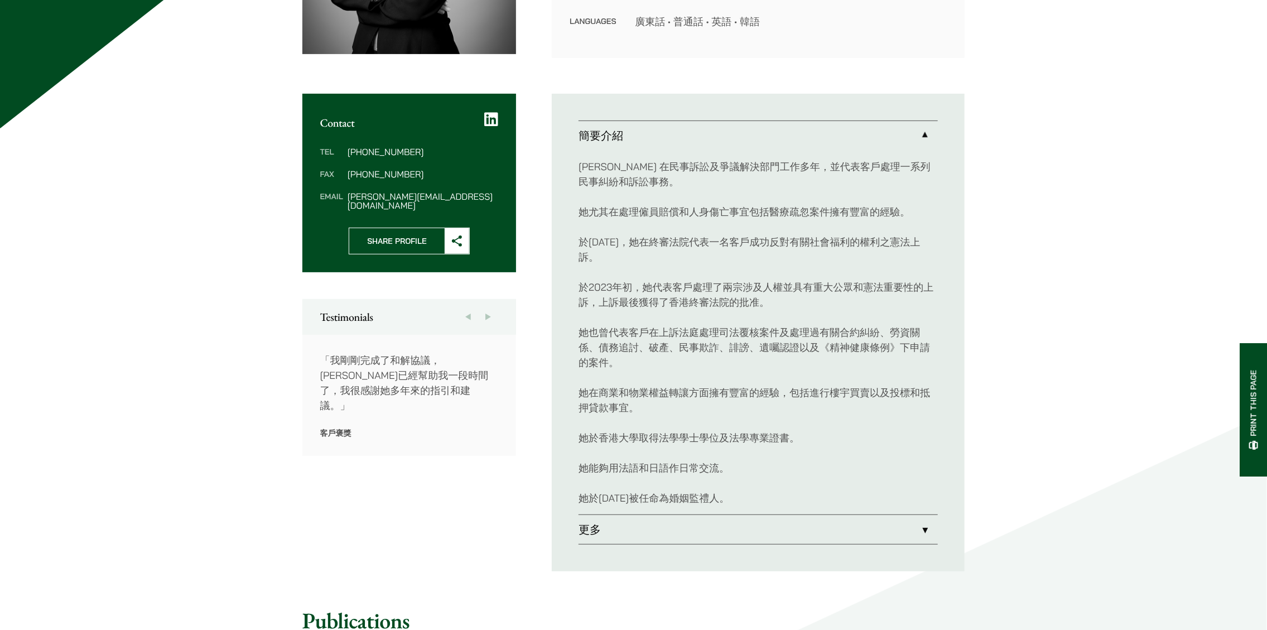
drag, startPoint x: 0, startPoint y: 0, endPoint x: 667, endPoint y: 313, distance: 737.1
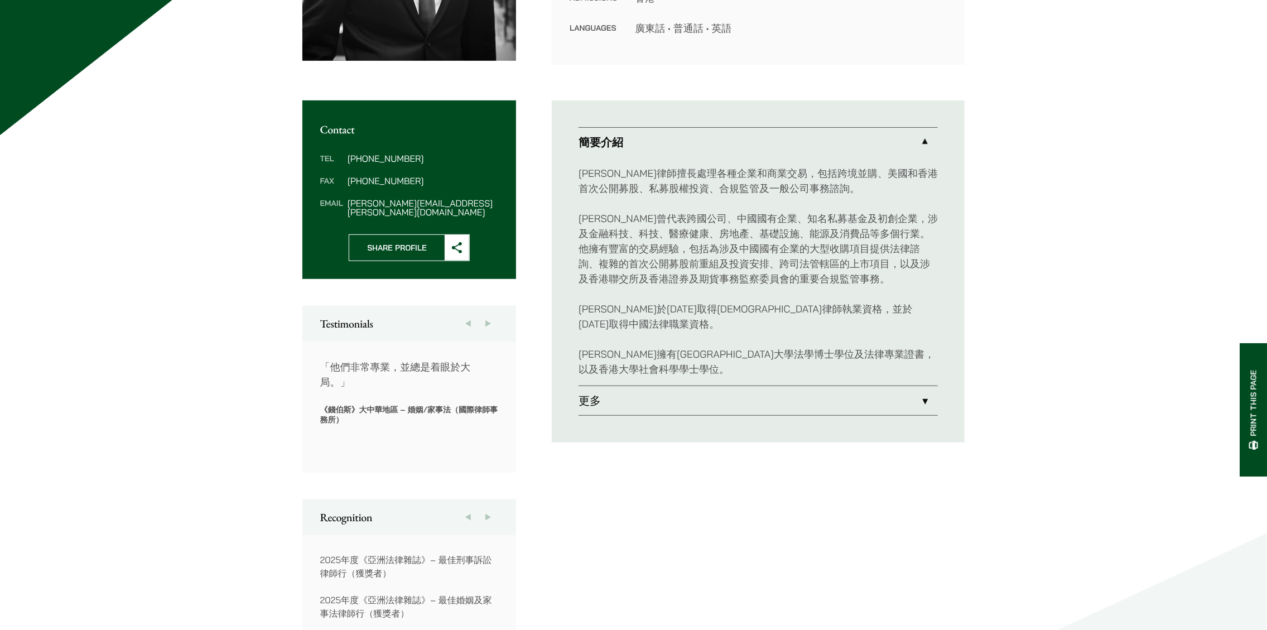
scroll to position [446, 0]
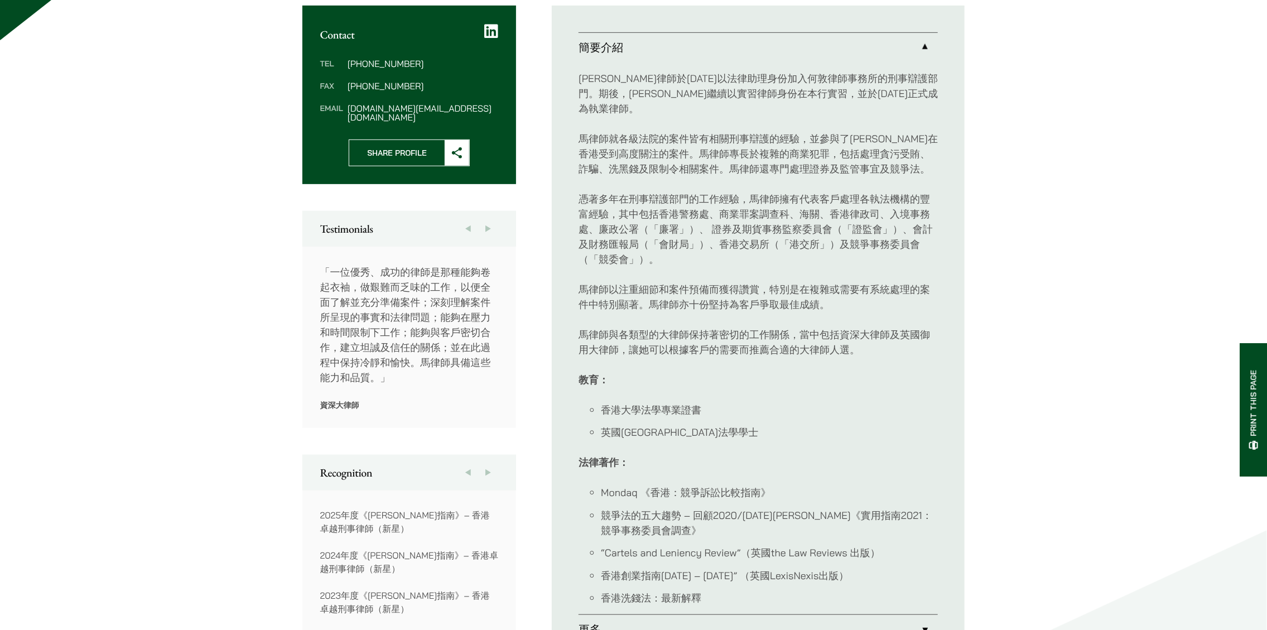
scroll to position [446, 0]
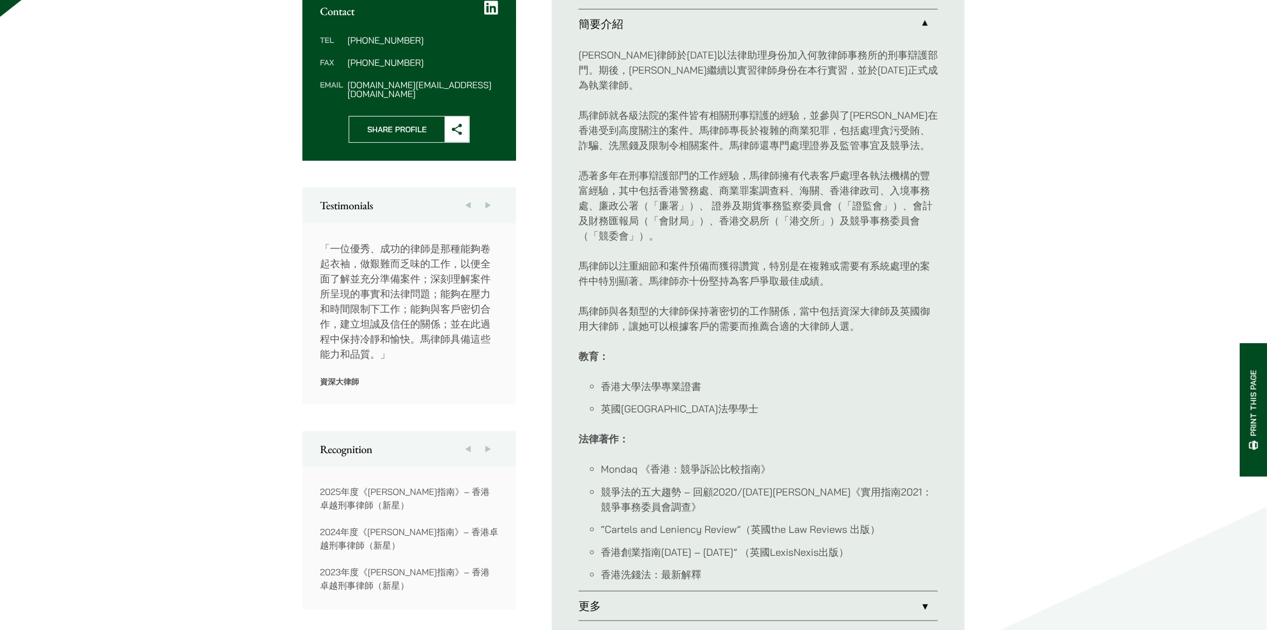
drag, startPoint x: 0, startPoint y: 0, endPoint x: 620, endPoint y: 344, distance: 708.6
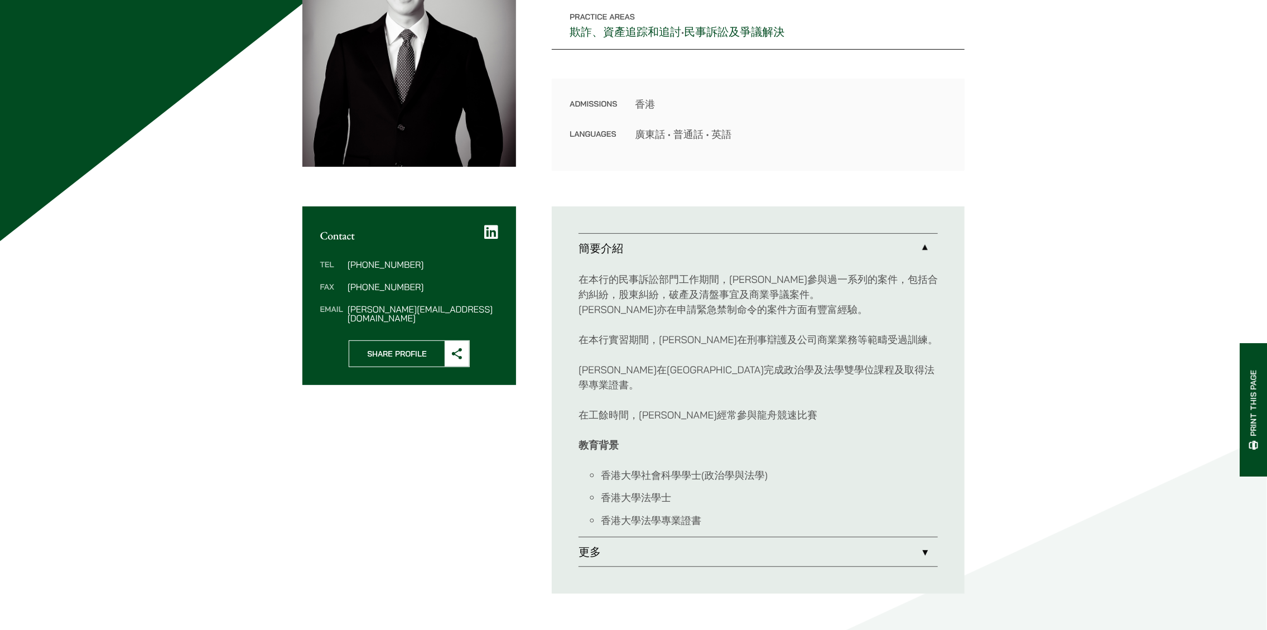
scroll to position [335, 0]
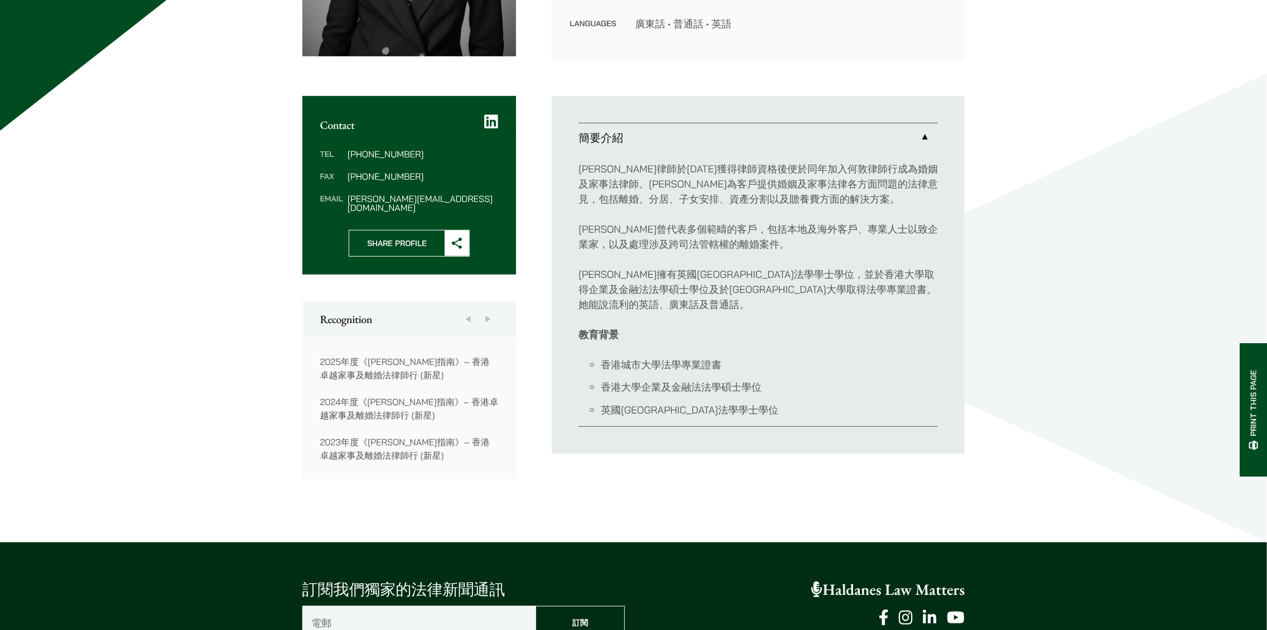
scroll to position [335, 0]
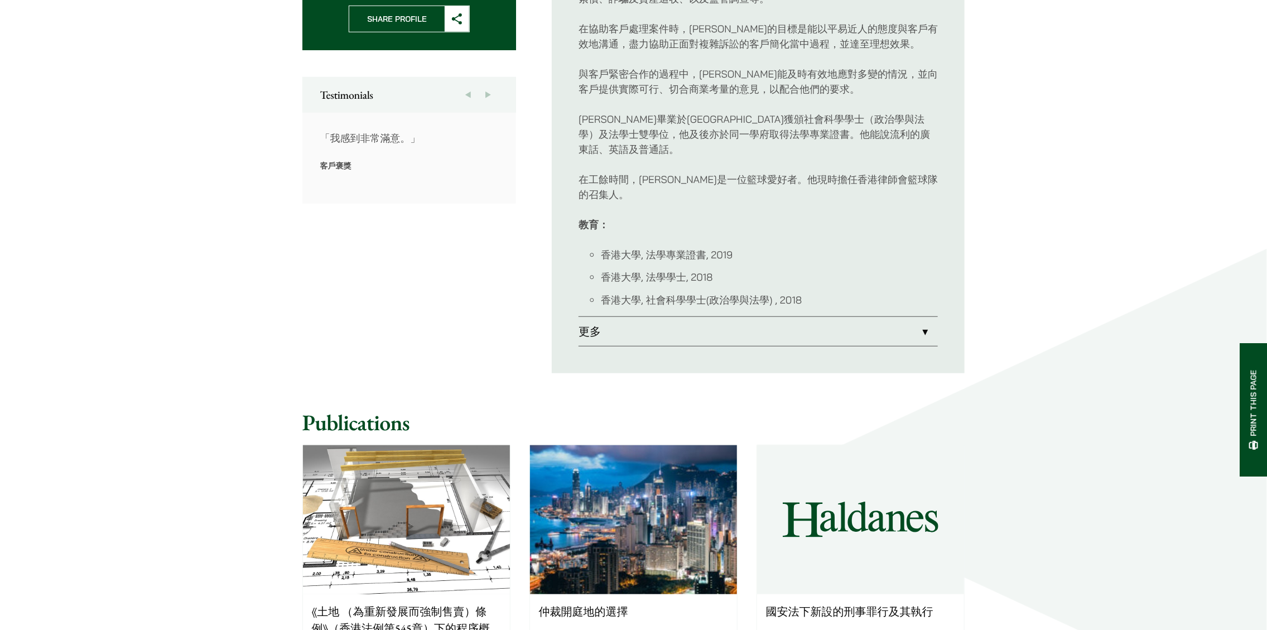
scroll to position [558, 0]
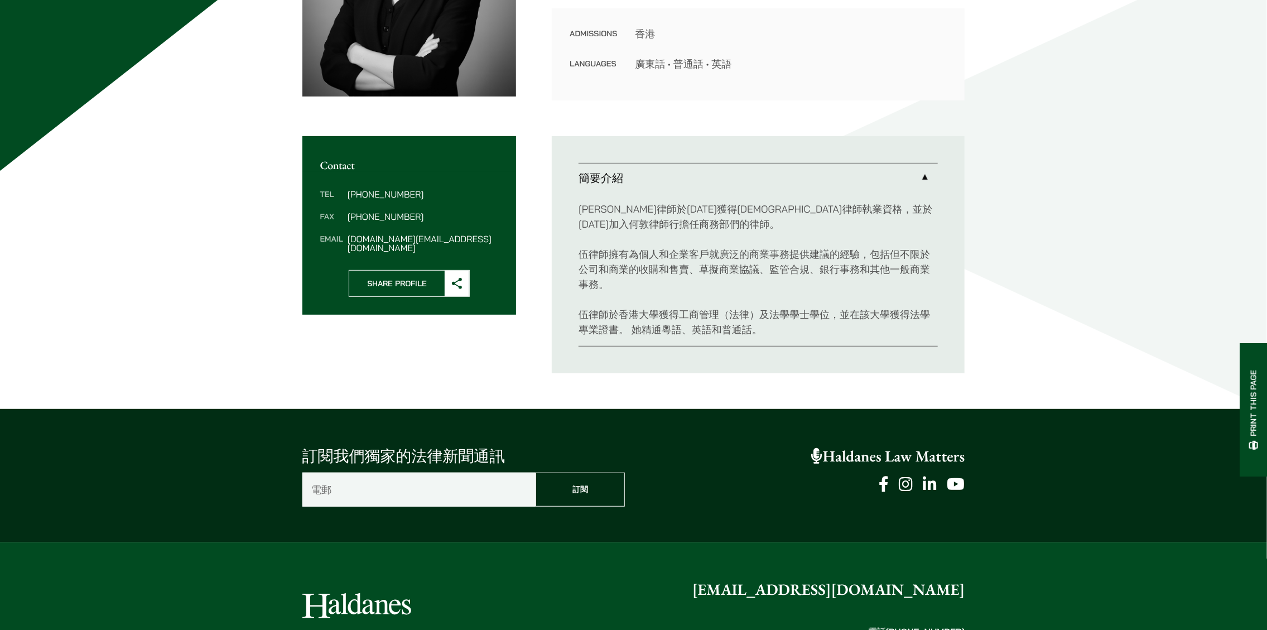
scroll to position [227, 0]
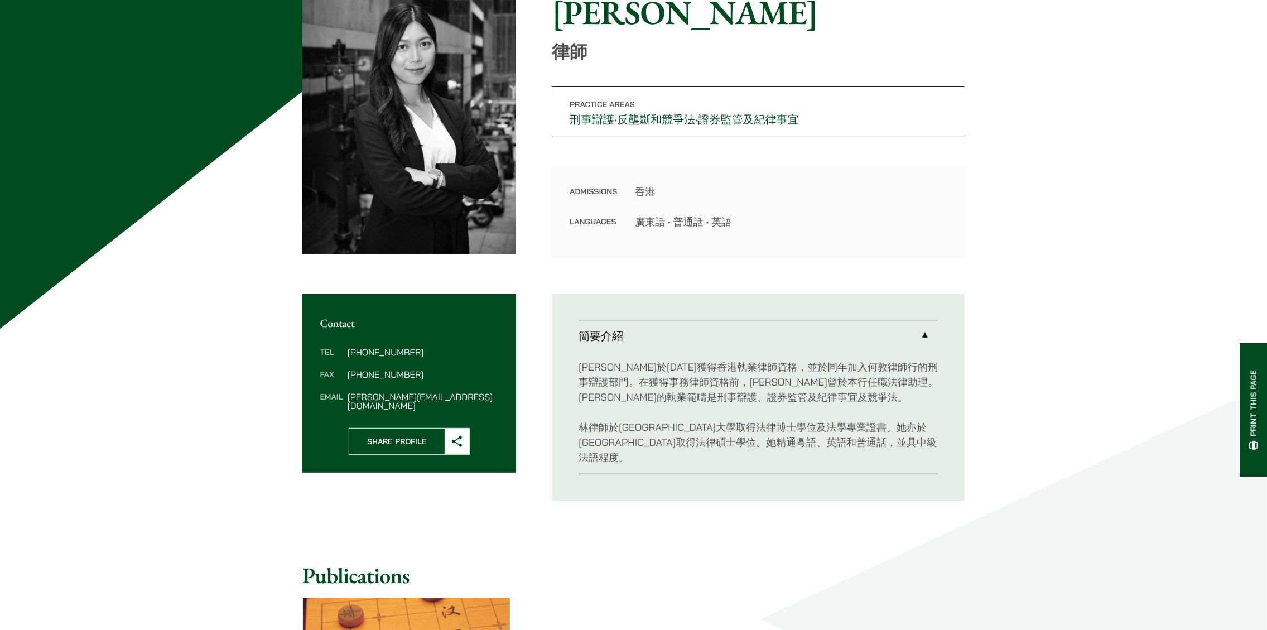
scroll to position [112, 0]
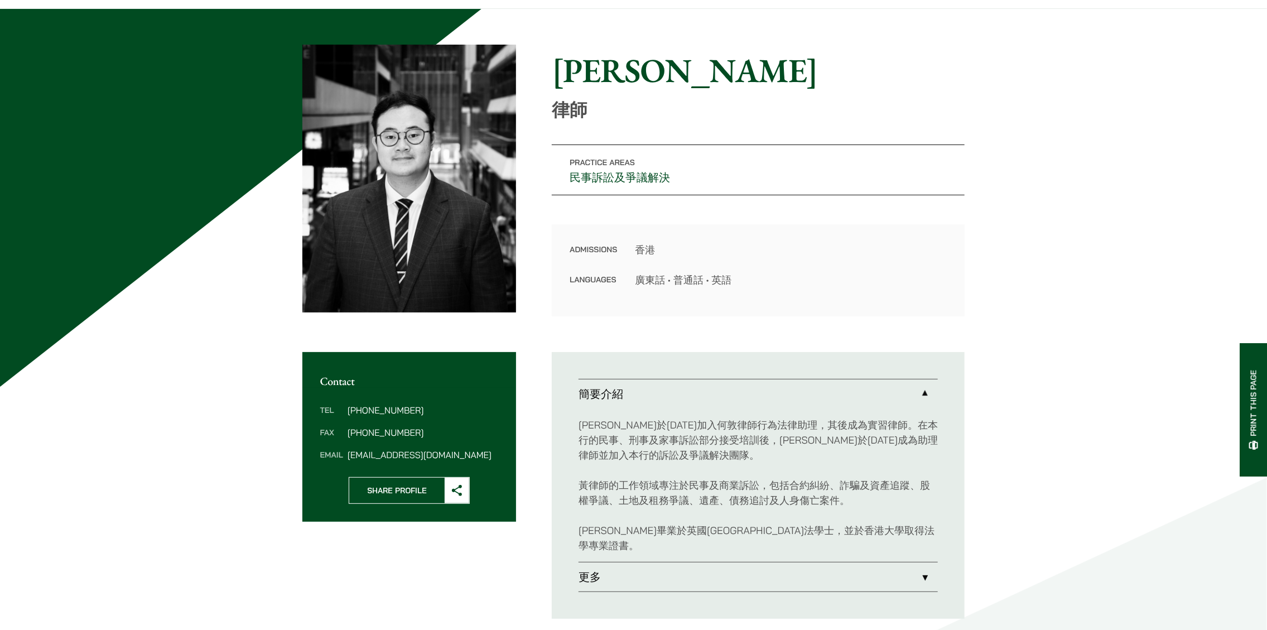
scroll to position [112, 0]
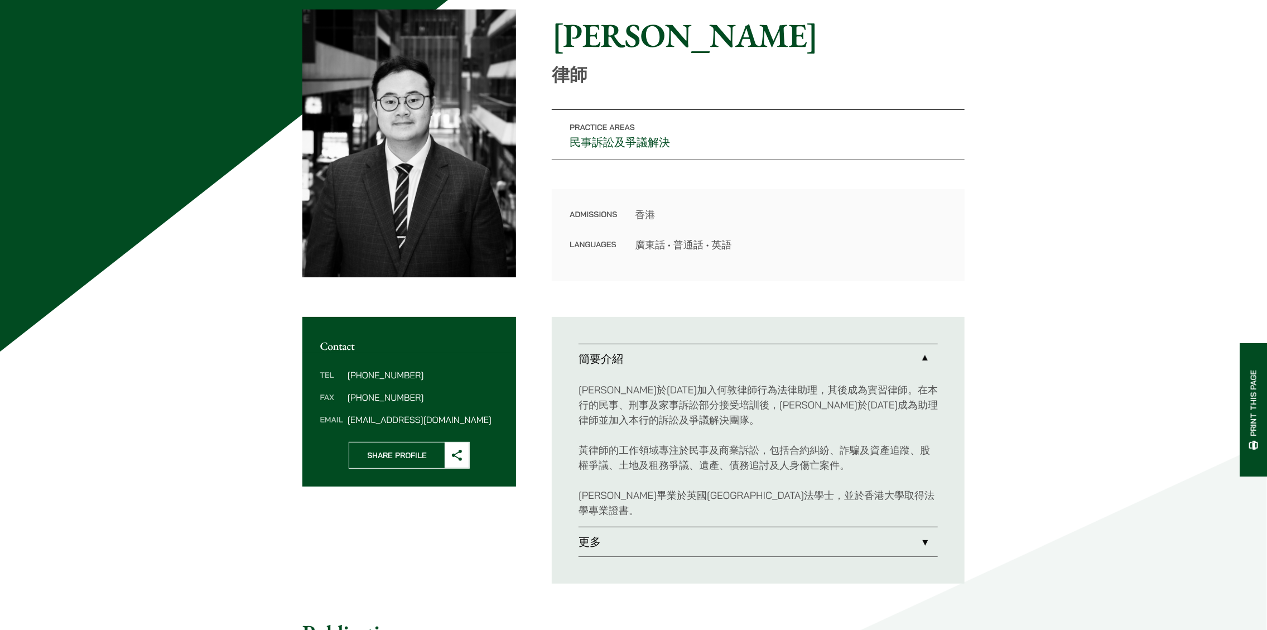
click at [741, 536] on link "更多" at bounding box center [757, 541] width 359 height 29
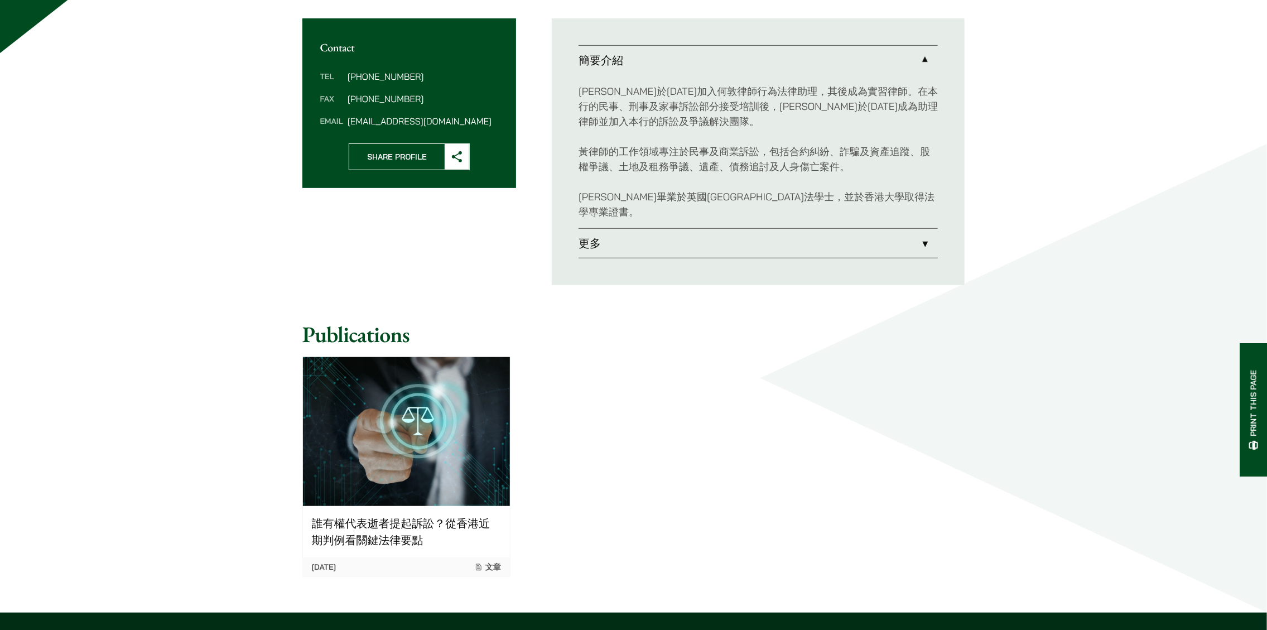
scroll to position [428, 0]
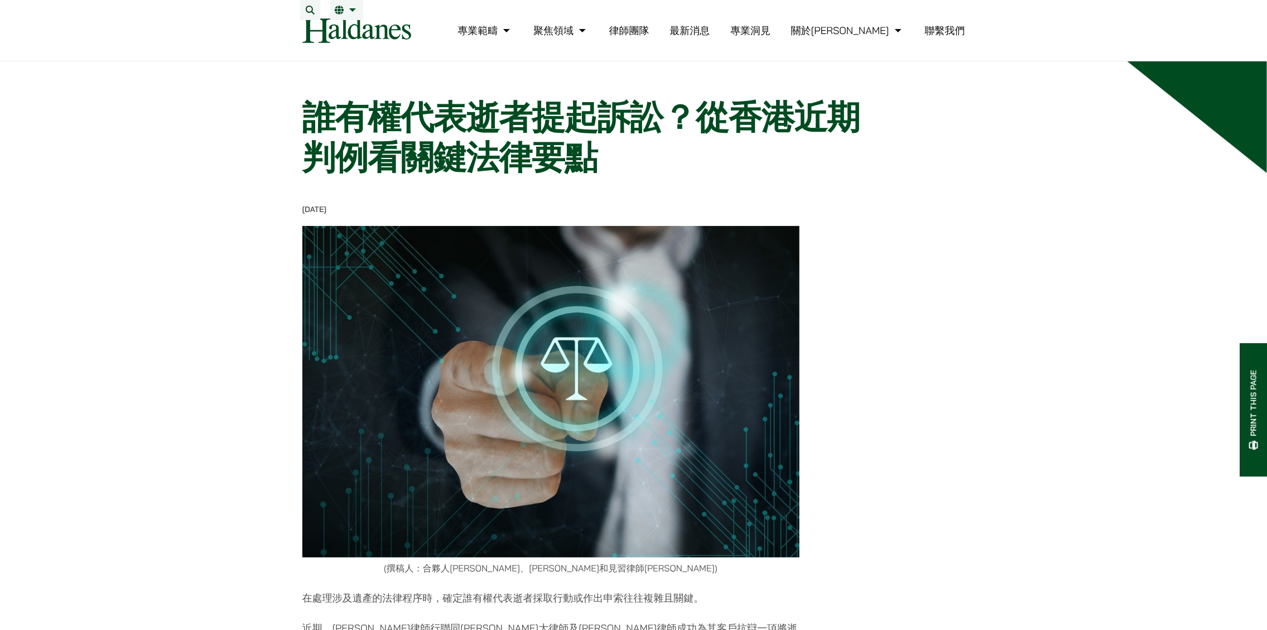
drag, startPoint x: 794, startPoint y: 170, endPoint x: 865, endPoint y: 160, distance: 71.6
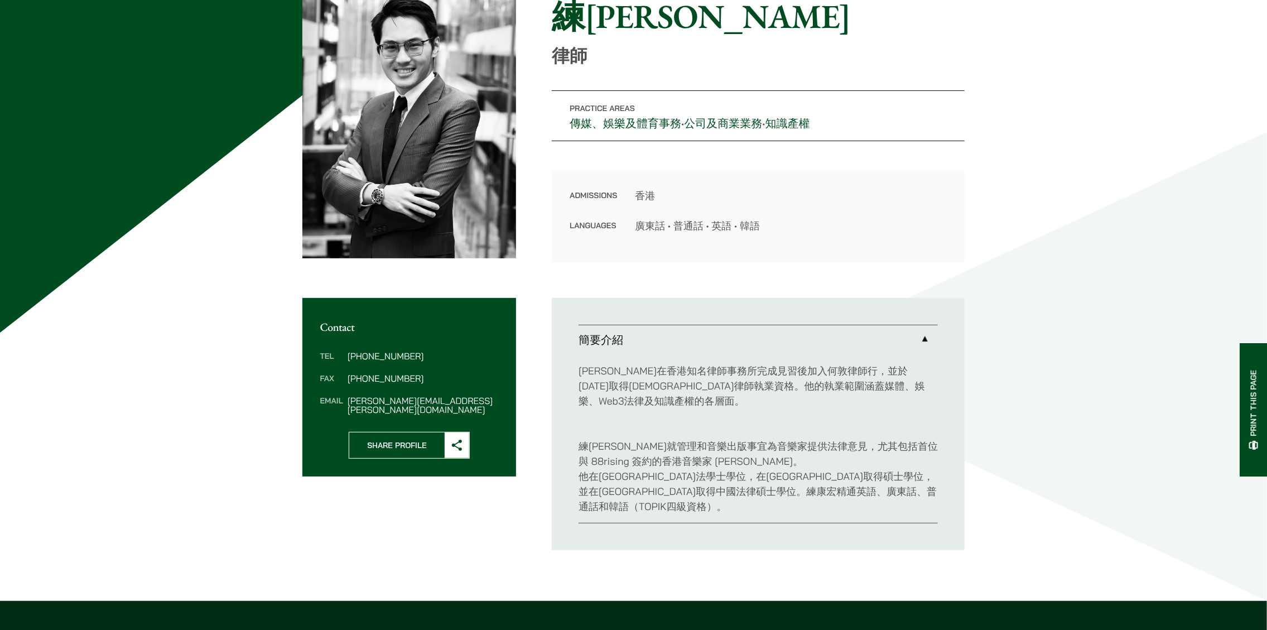
scroll to position [112, 0]
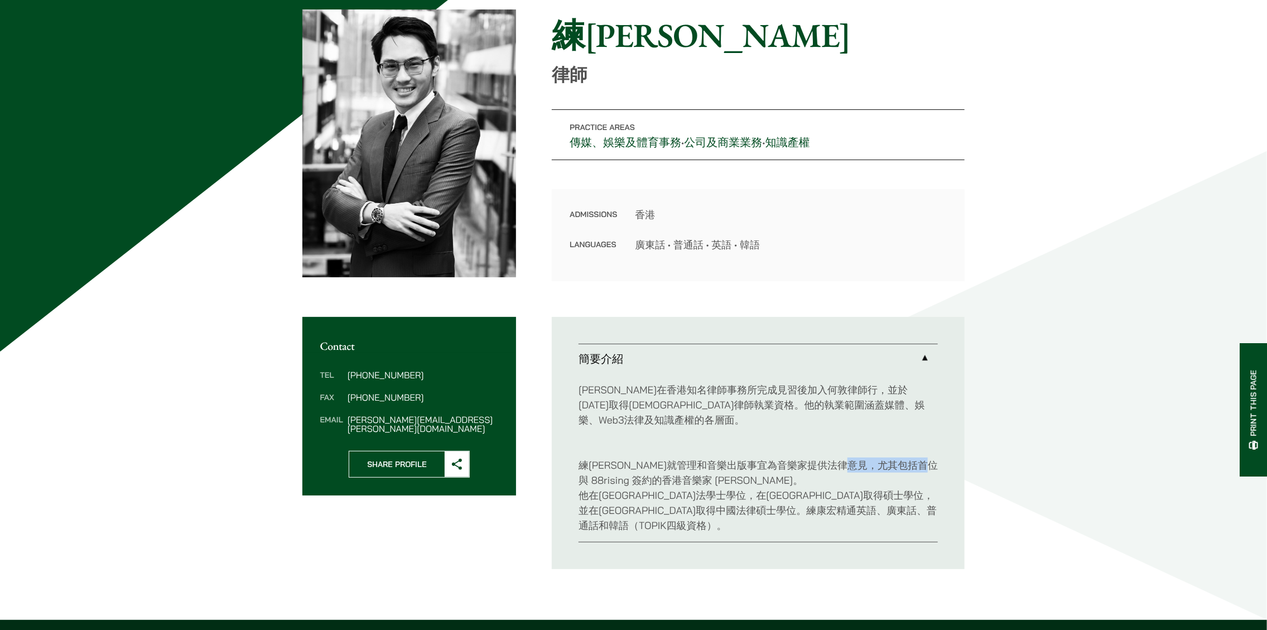
drag, startPoint x: 893, startPoint y: 465, endPoint x: 932, endPoint y: 465, distance: 39.0
click at [932, 465] on p "練康宏就管理和音樂出版事宜為音樂家提供法律意見，尤其包括首位與 88rising 簽約的香港音樂家 Derek Dali。 他在雷丁大學取得法學士學位，在哥倫…" at bounding box center [757, 487] width 359 height 90
click at [893, 459] on p "練康宏就管理和音樂出版事宜為音樂家提供法律意見，尤其包括首位與 88rising 簽約的香港音樂家 Derek Dali。 他在雷丁大學取得法學士學位，在哥倫…" at bounding box center [757, 487] width 359 height 90
drag, startPoint x: 854, startPoint y: 443, endPoint x: 861, endPoint y: 443, distance: 7.3
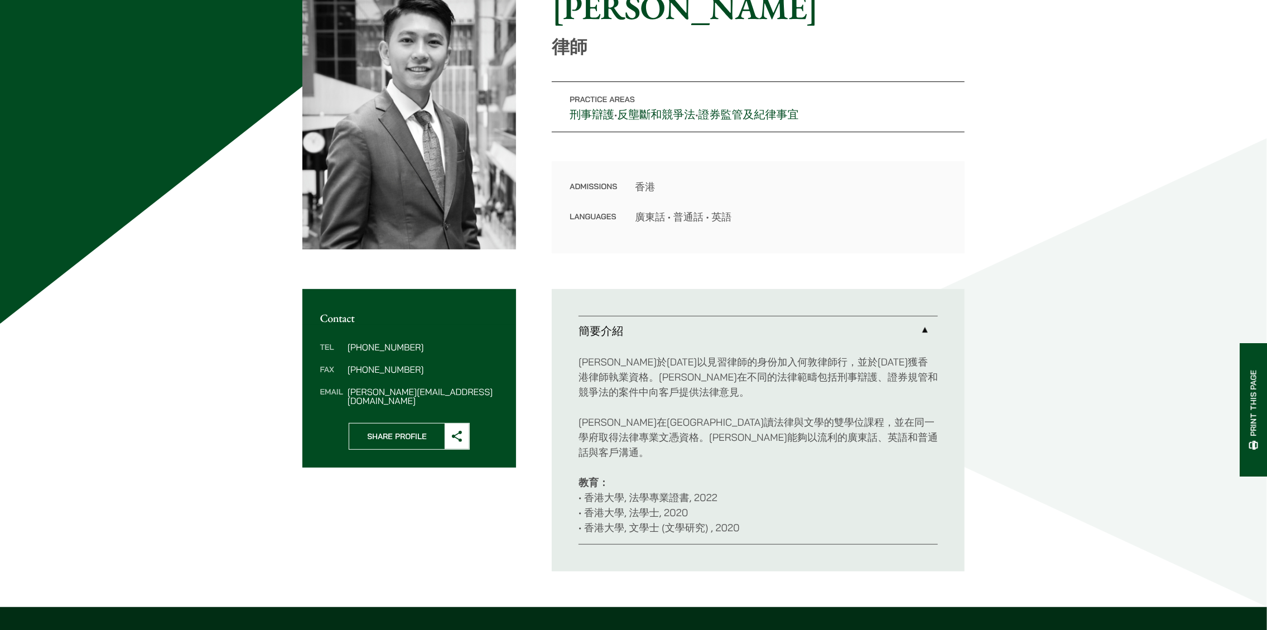
scroll to position [223, 0]
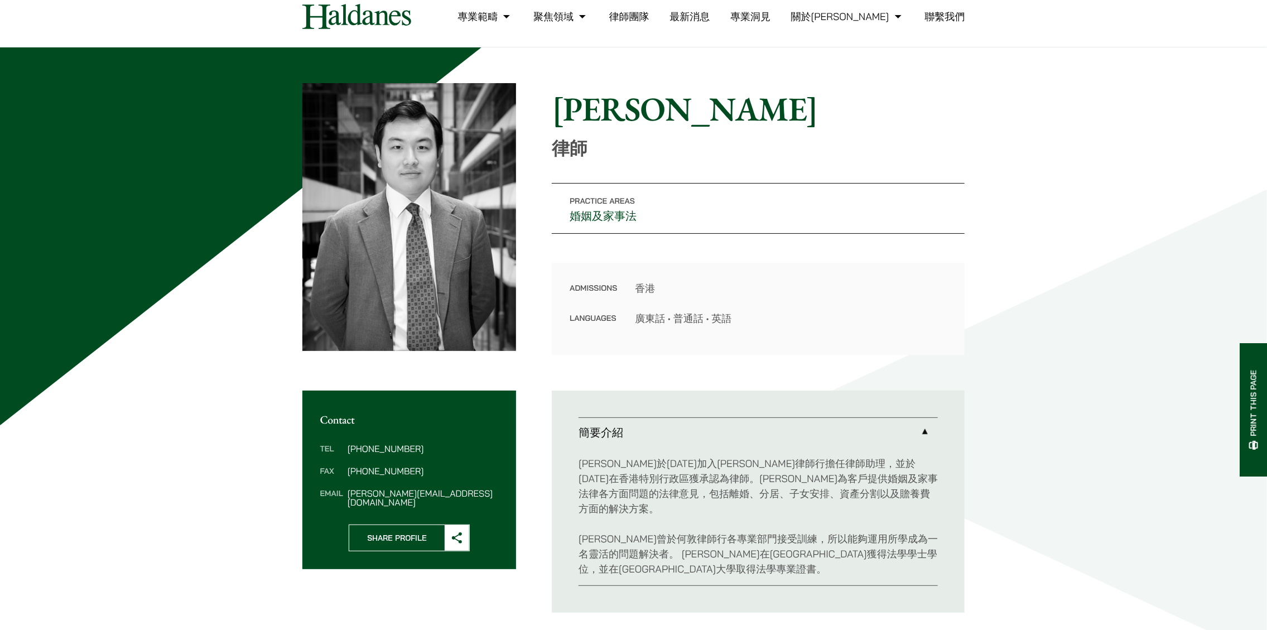
scroll to position [112, 0]
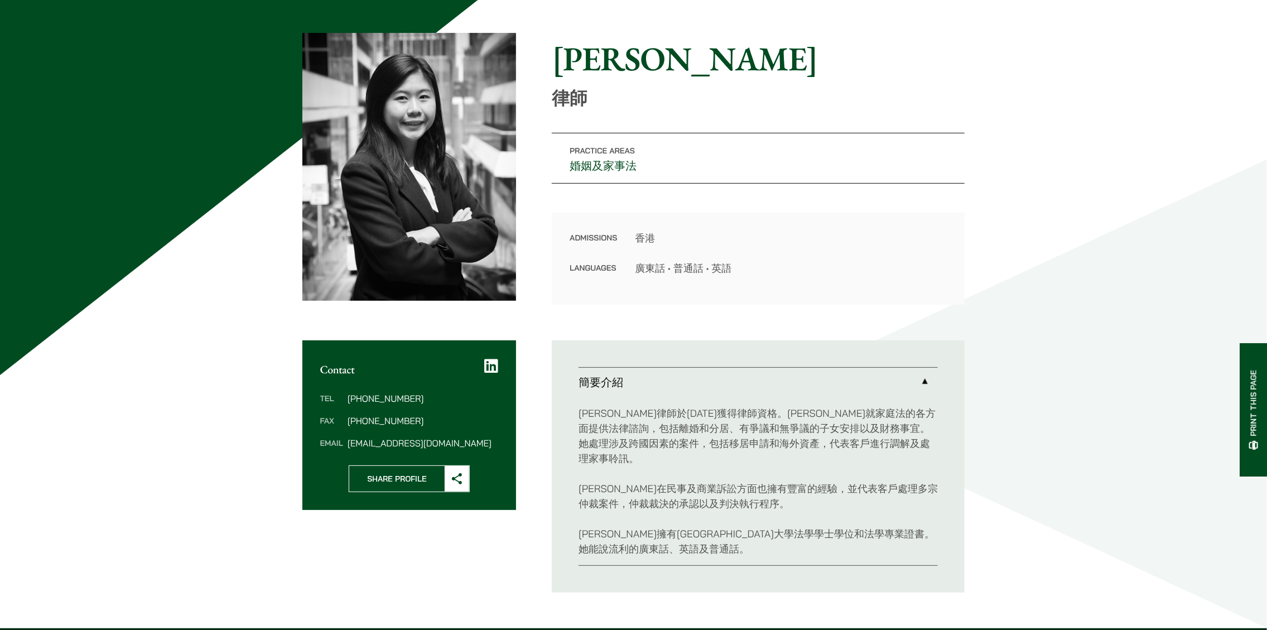
scroll to position [112, 0]
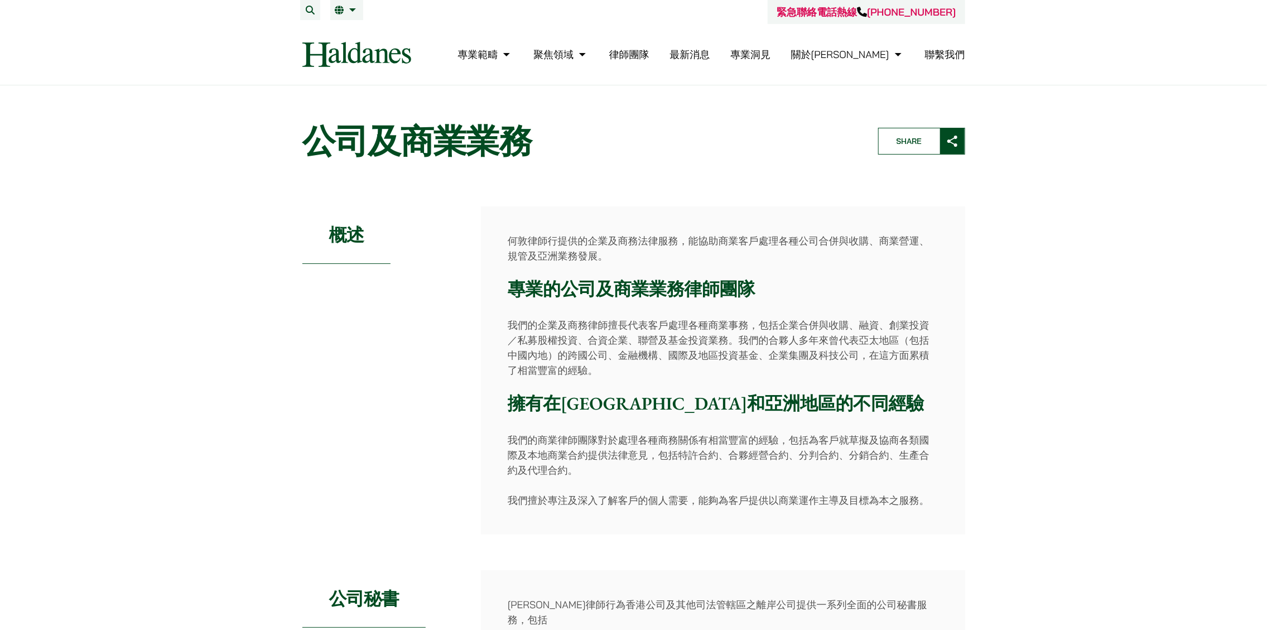
click at [710, 52] on link "最新消息" at bounding box center [689, 54] width 40 height 13
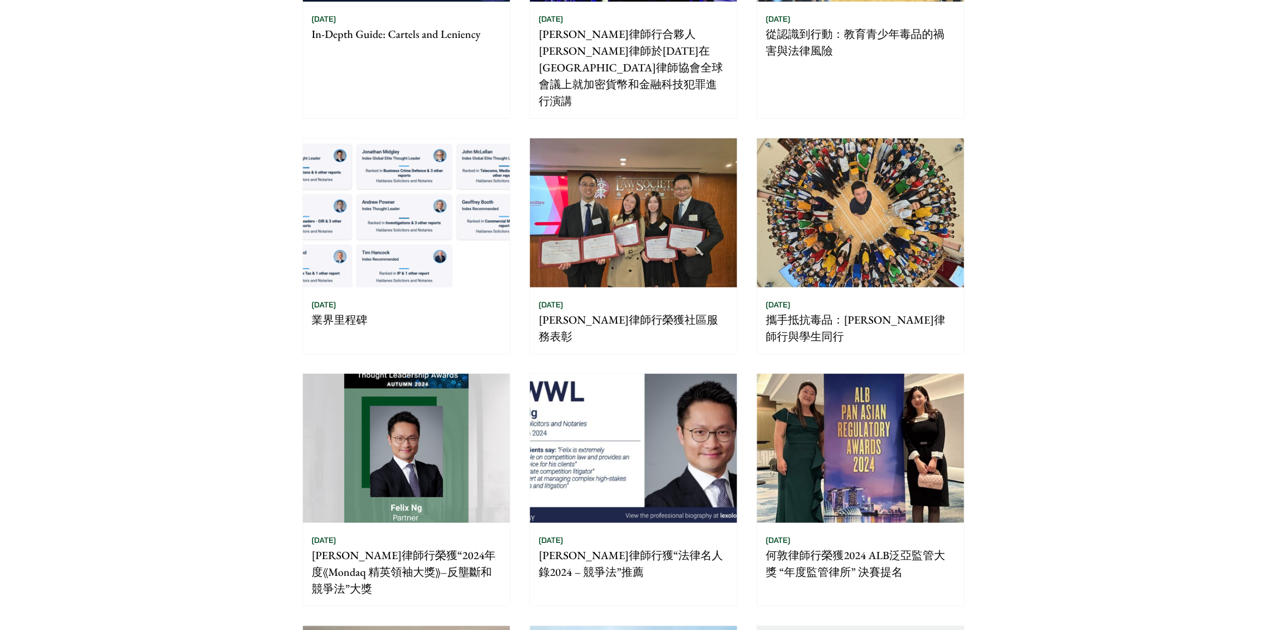
scroll to position [446, 0]
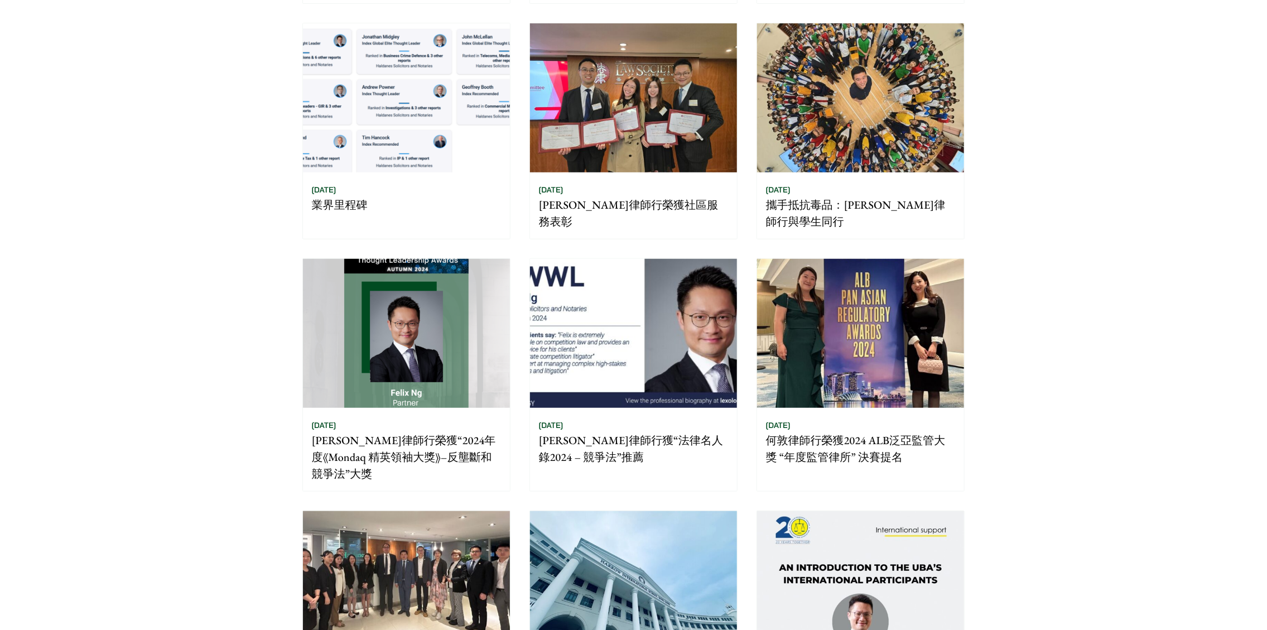
click at [792, 259] on img at bounding box center [860, 333] width 207 height 149
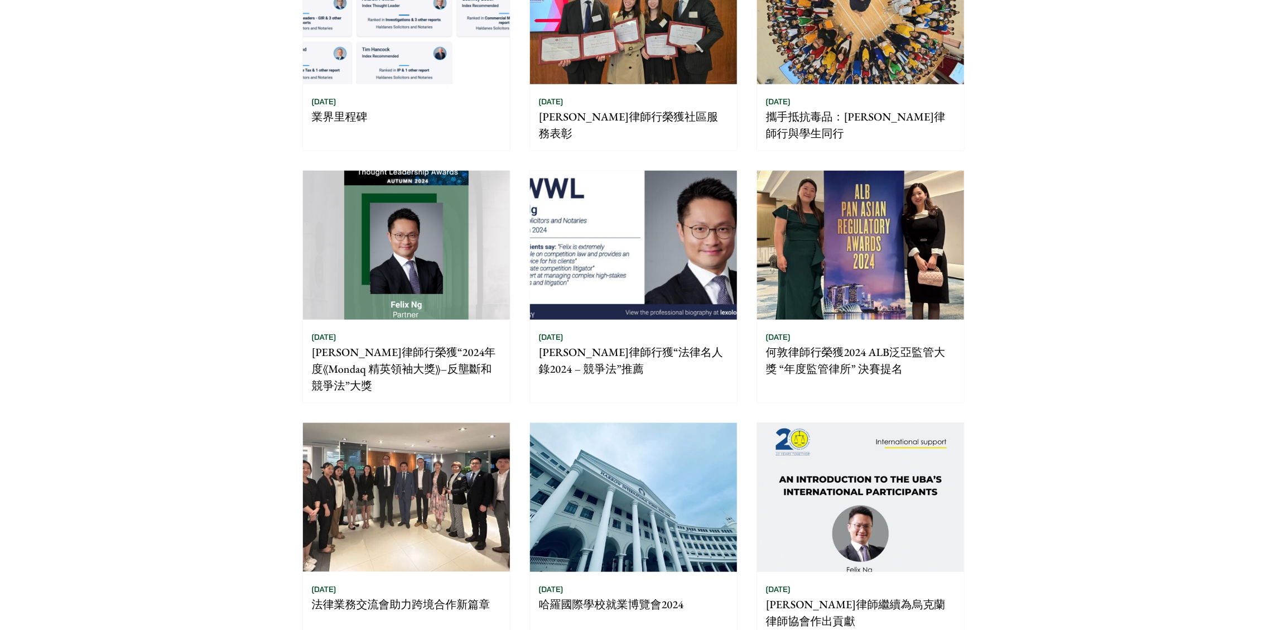
scroll to position [558, 0]
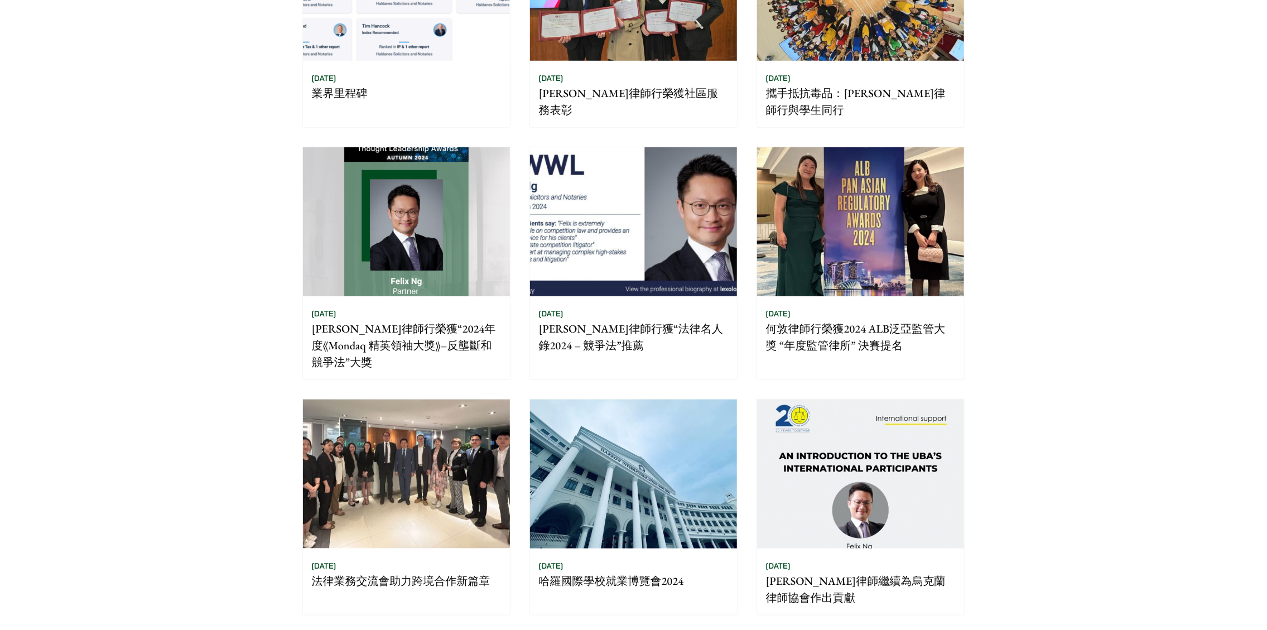
click at [466, 399] on img at bounding box center [406, 473] width 207 height 149
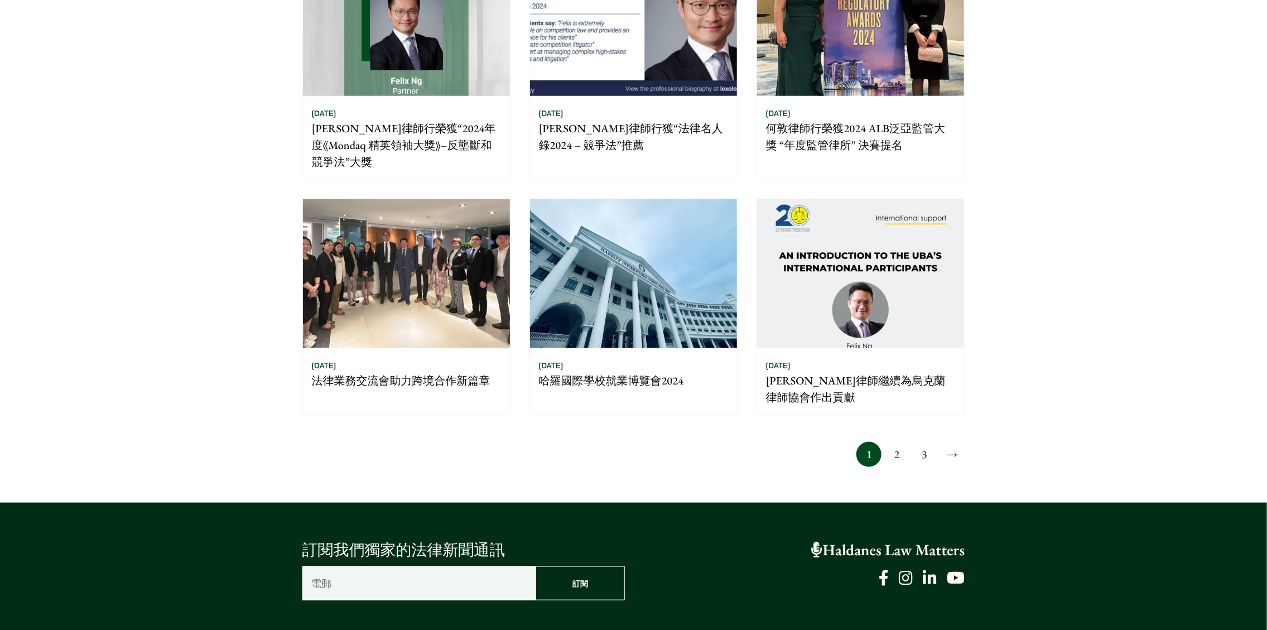
scroll to position [781, 0]
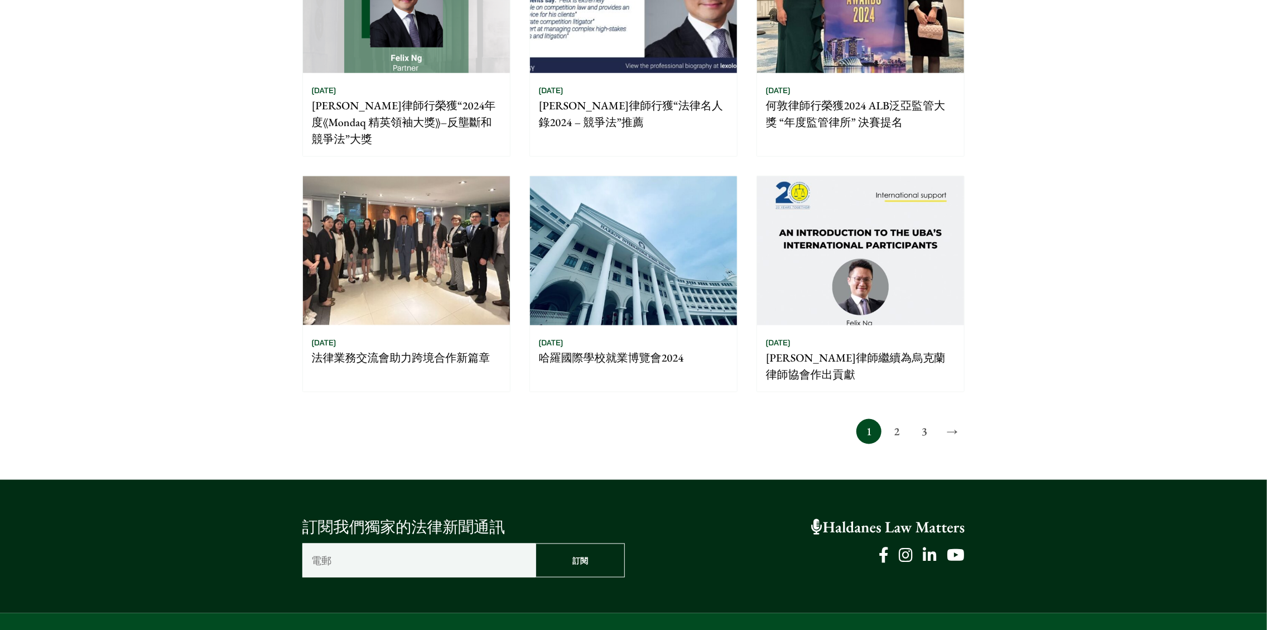
click at [898, 419] on link "2" at bounding box center [896, 431] width 25 height 25
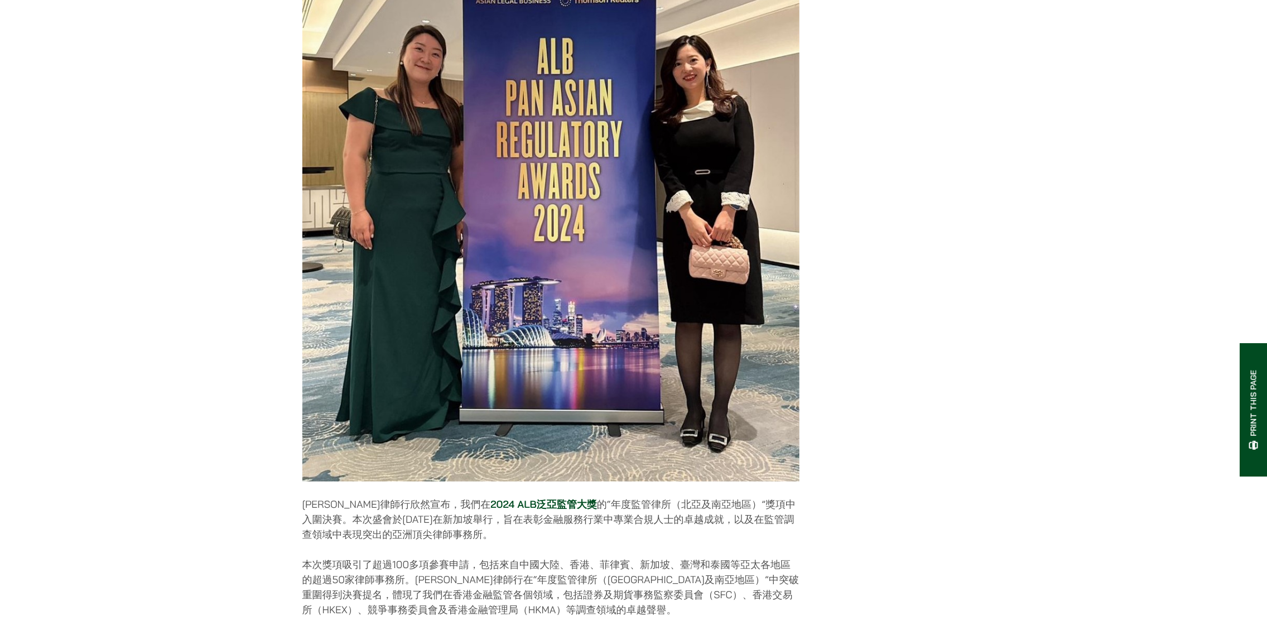
scroll to position [446, 0]
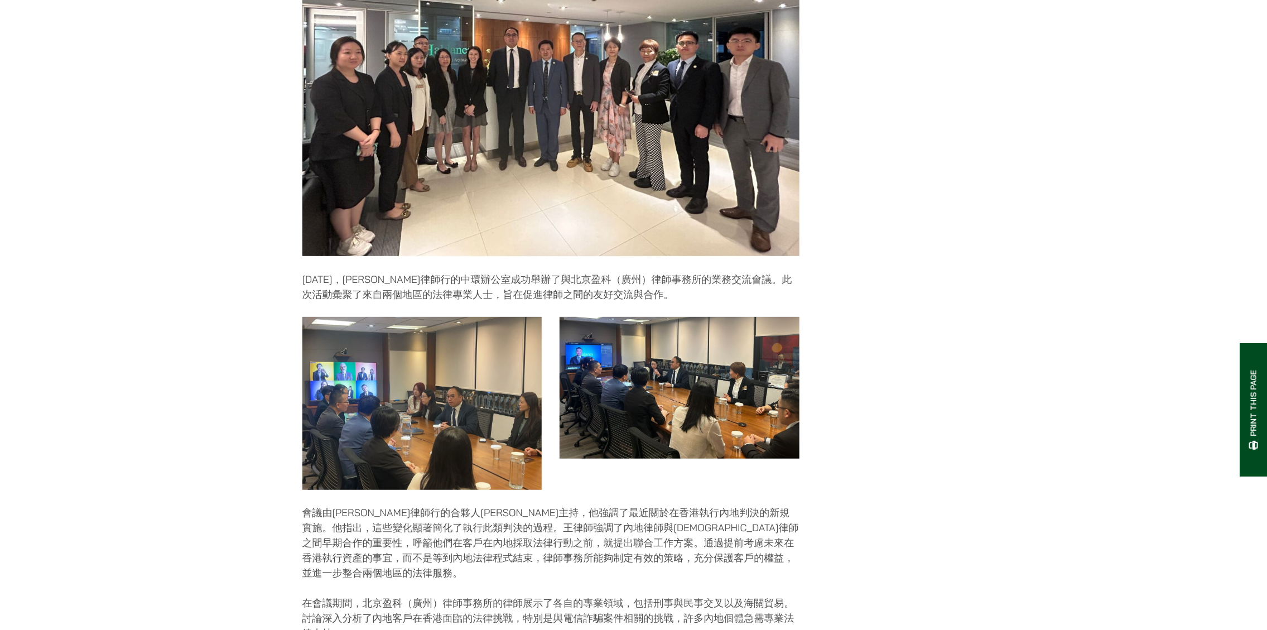
scroll to position [223, 0]
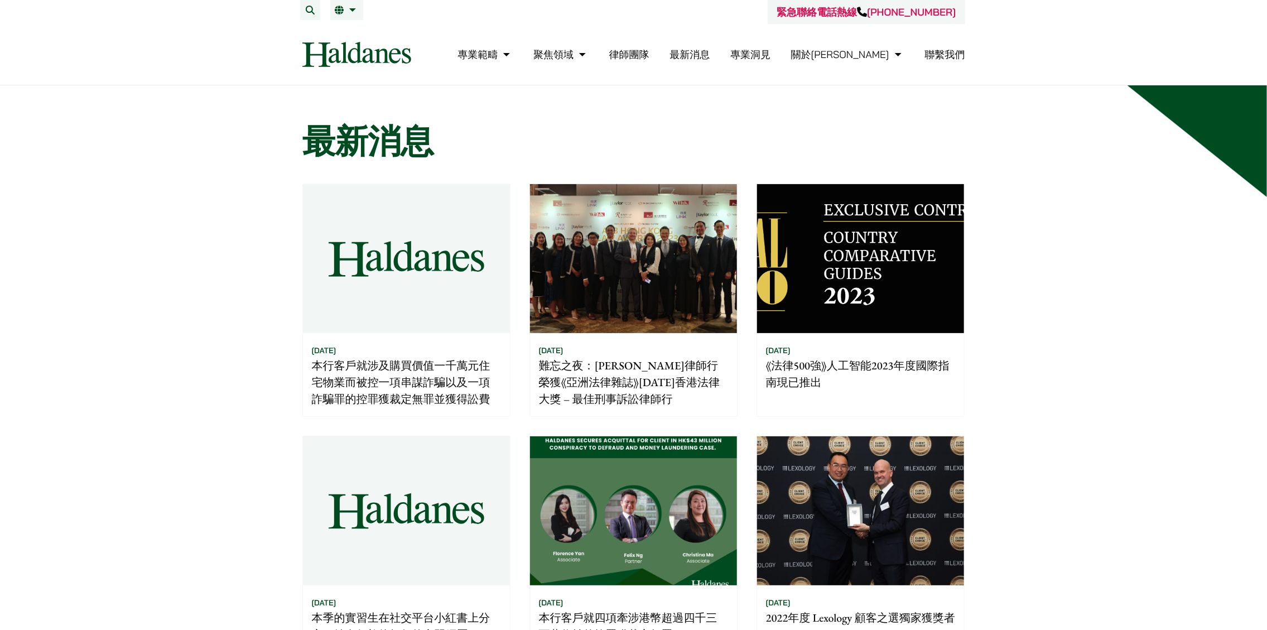
click at [681, 281] on img at bounding box center [633, 258] width 207 height 149
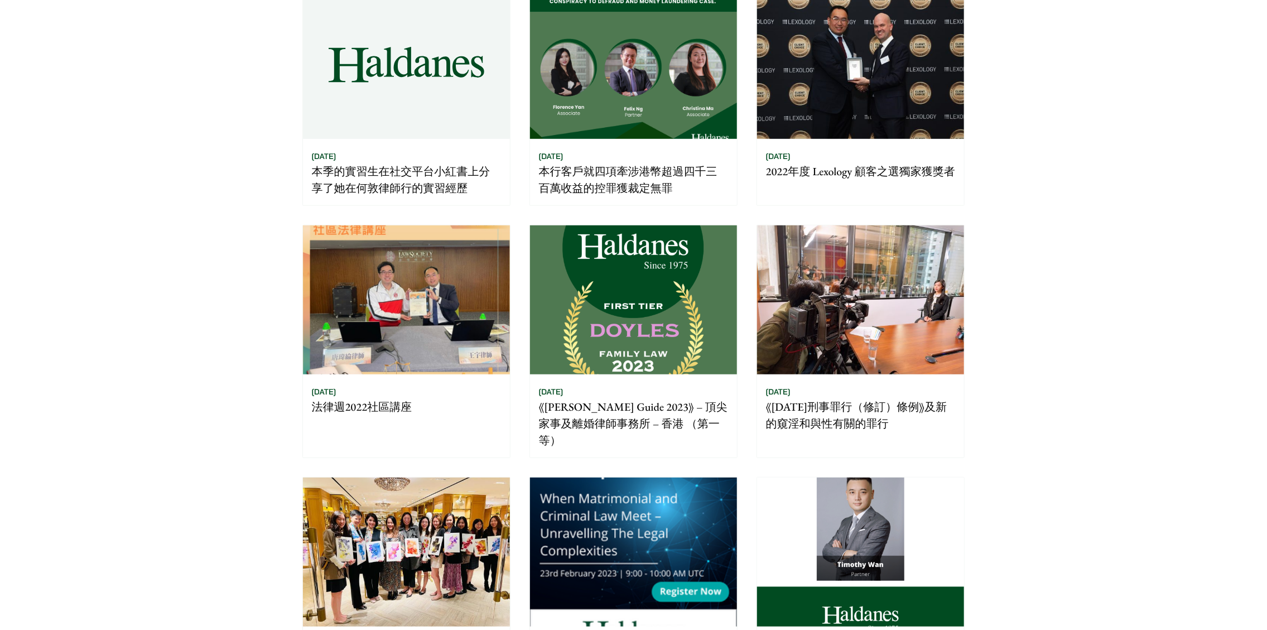
scroll to position [669, 0]
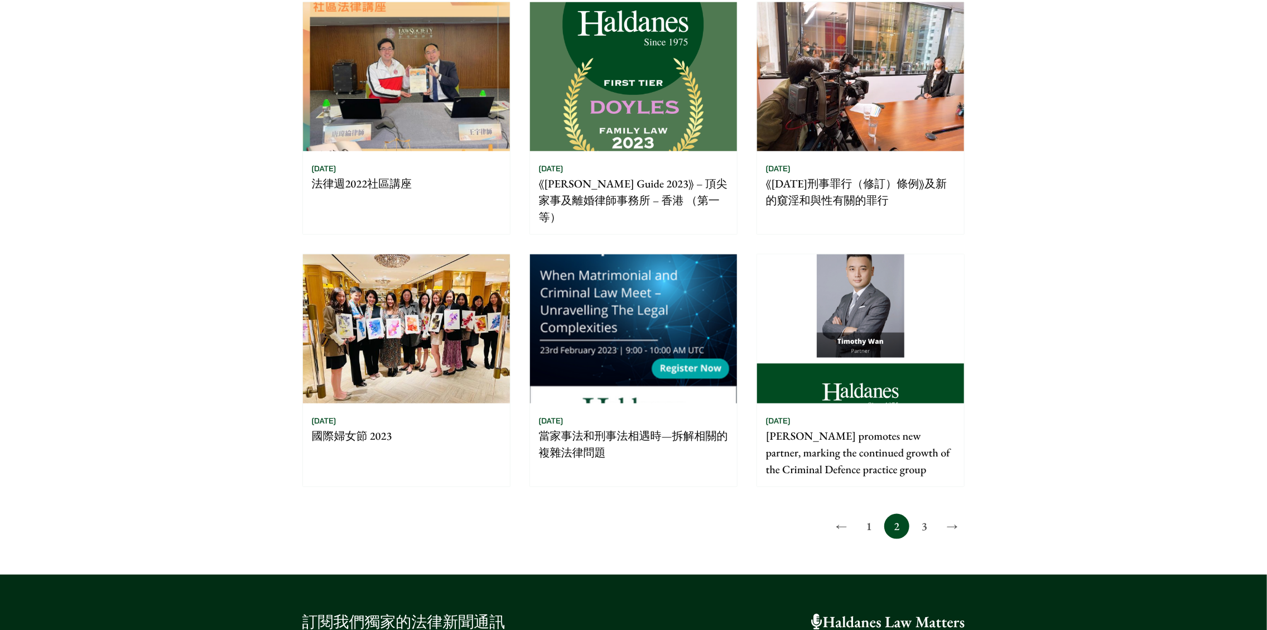
click at [922, 514] on link "3" at bounding box center [924, 526] width 25 height 25
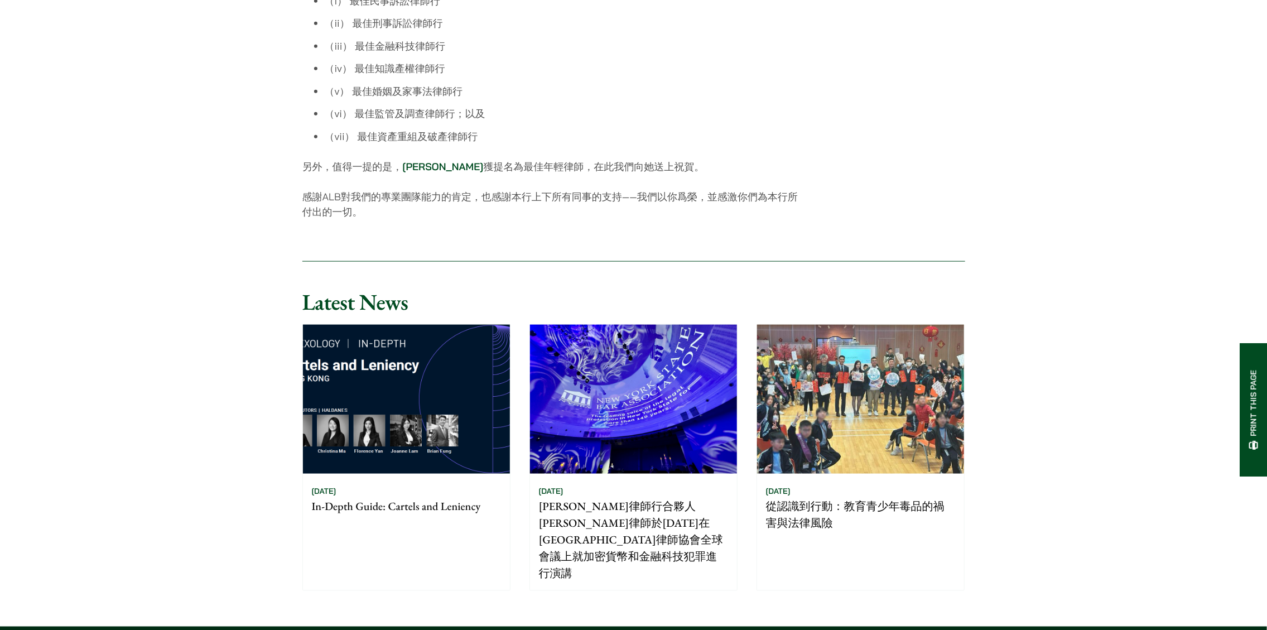
scroll to position [781, 0]
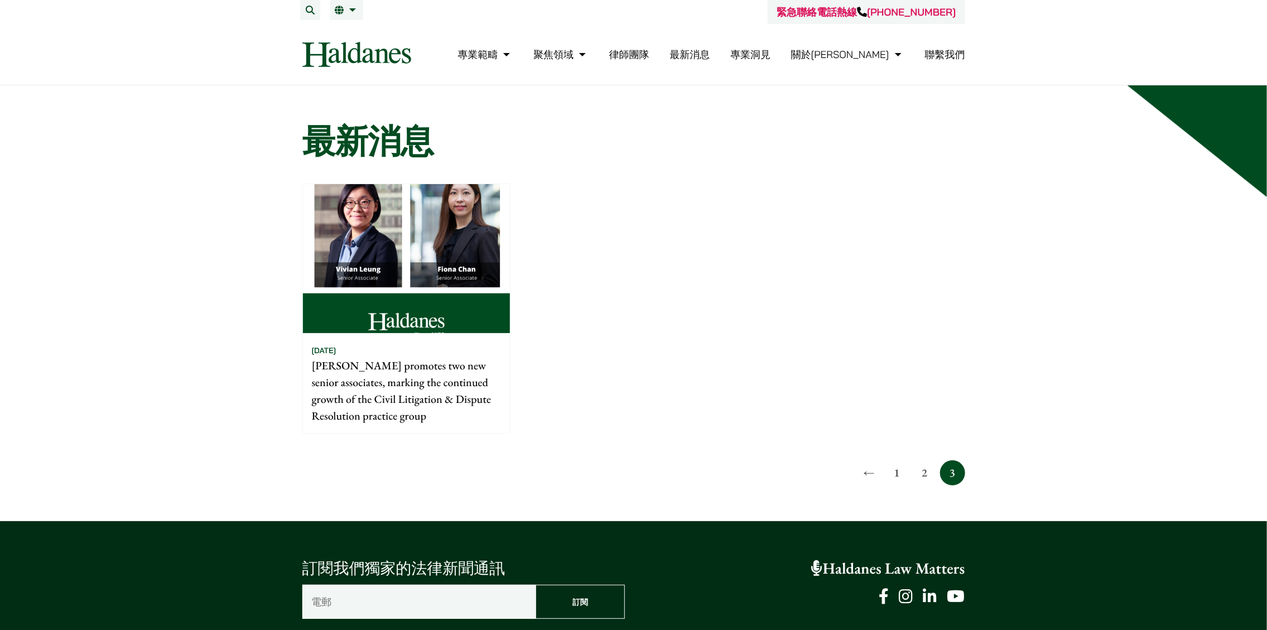
click at [903, 471] on link "1" at bounding box center [896, 472] width 25 height 25
click at [649, 58] on link "律師團隊" at bounding box center [629, 54] width 40 height 13
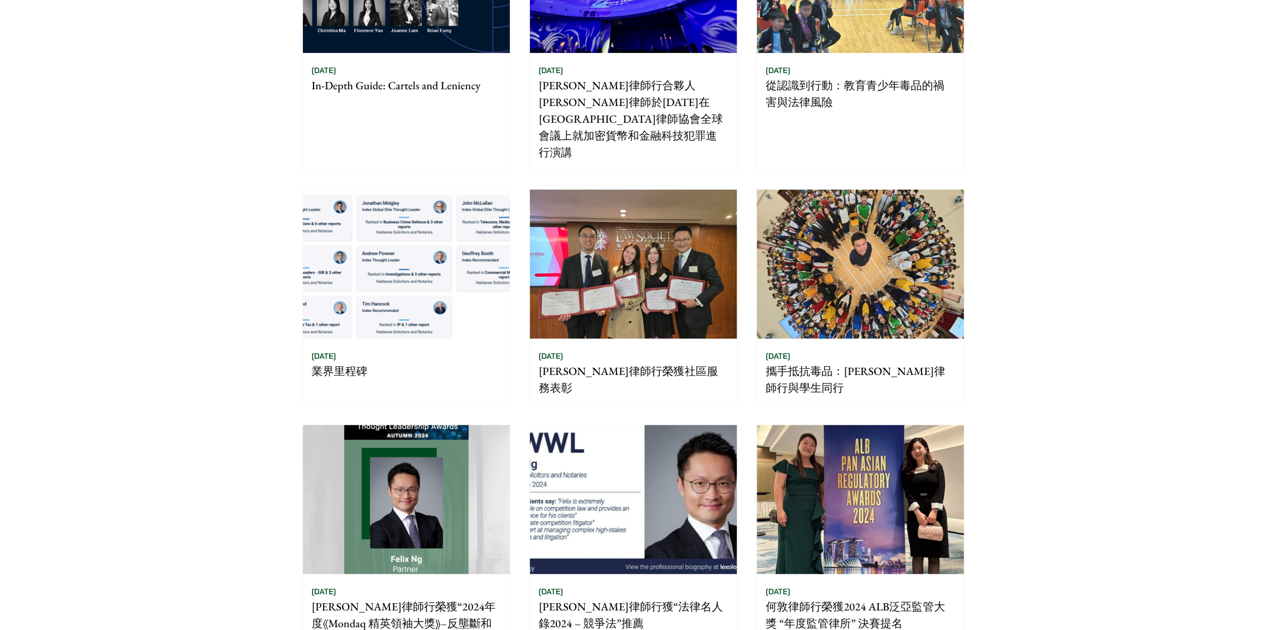
scroll to position [195, 0]
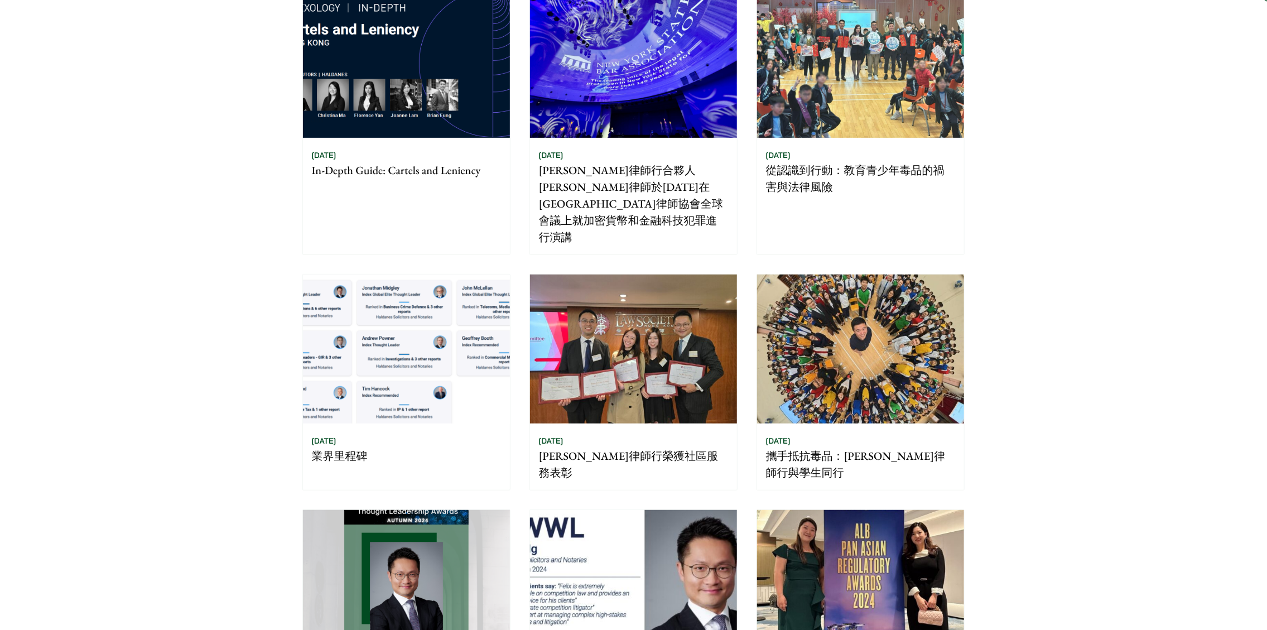
drag, startPoint x: 759, startPoint y: 388, endPoint x: 746, endPoint y: 377, distance: 17.4
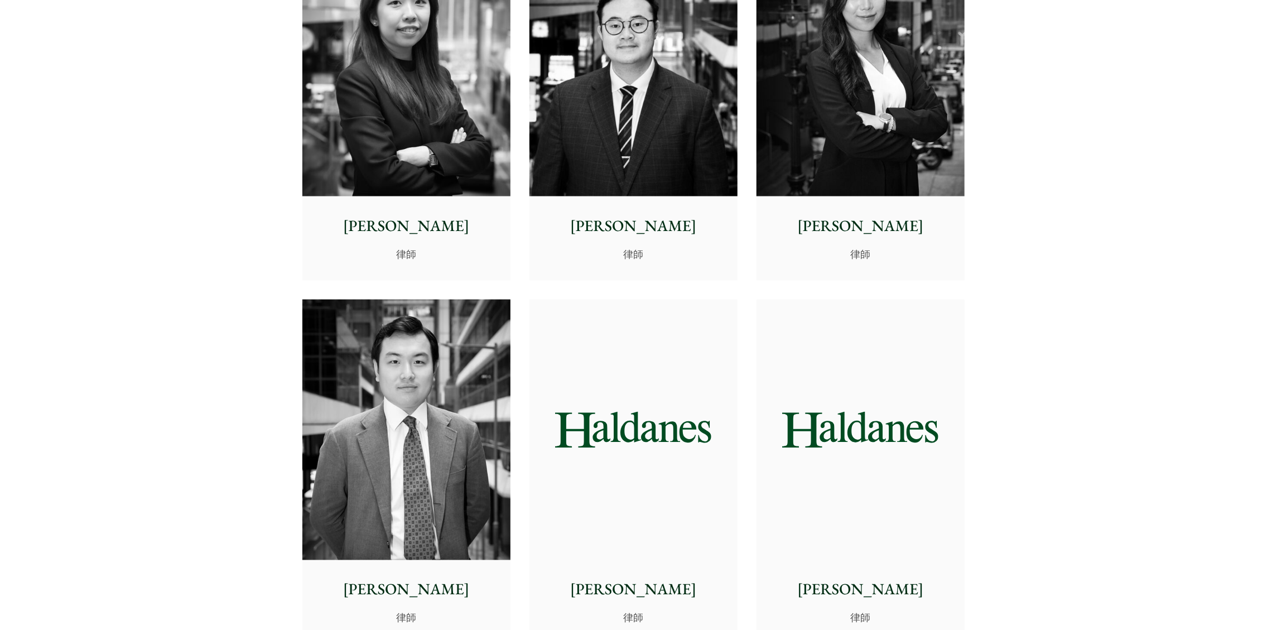
scroll to position [4016, 0]
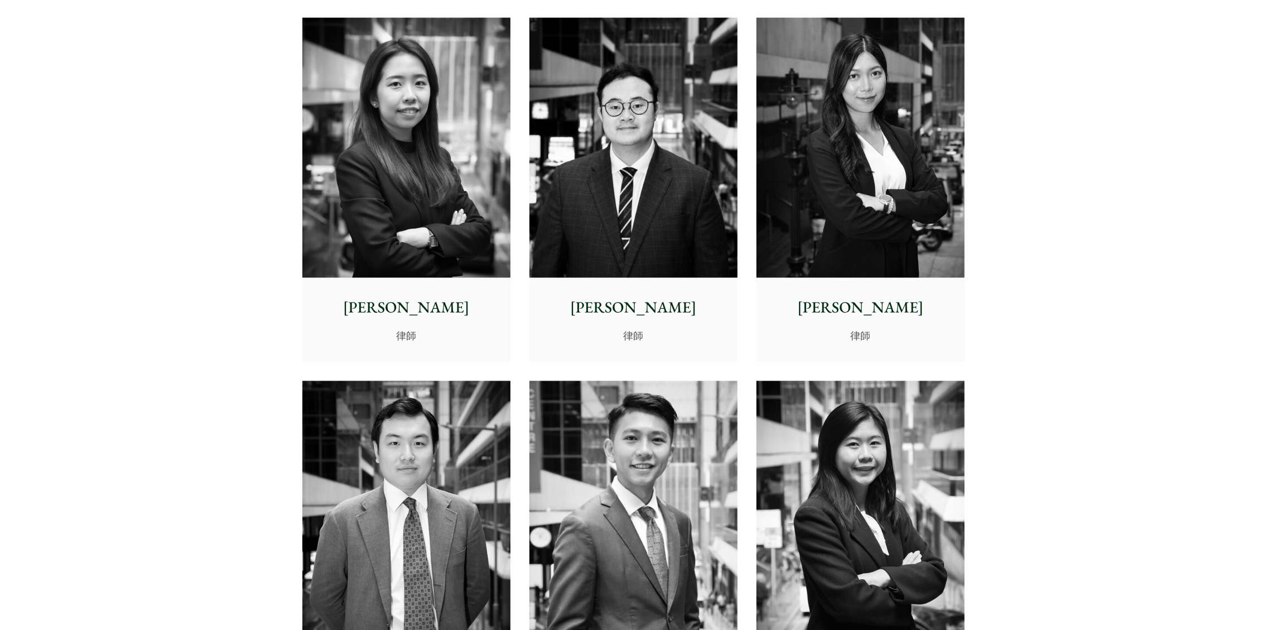
click at [652, 200] on img at bounding box center [633, 148] width 208 height 260
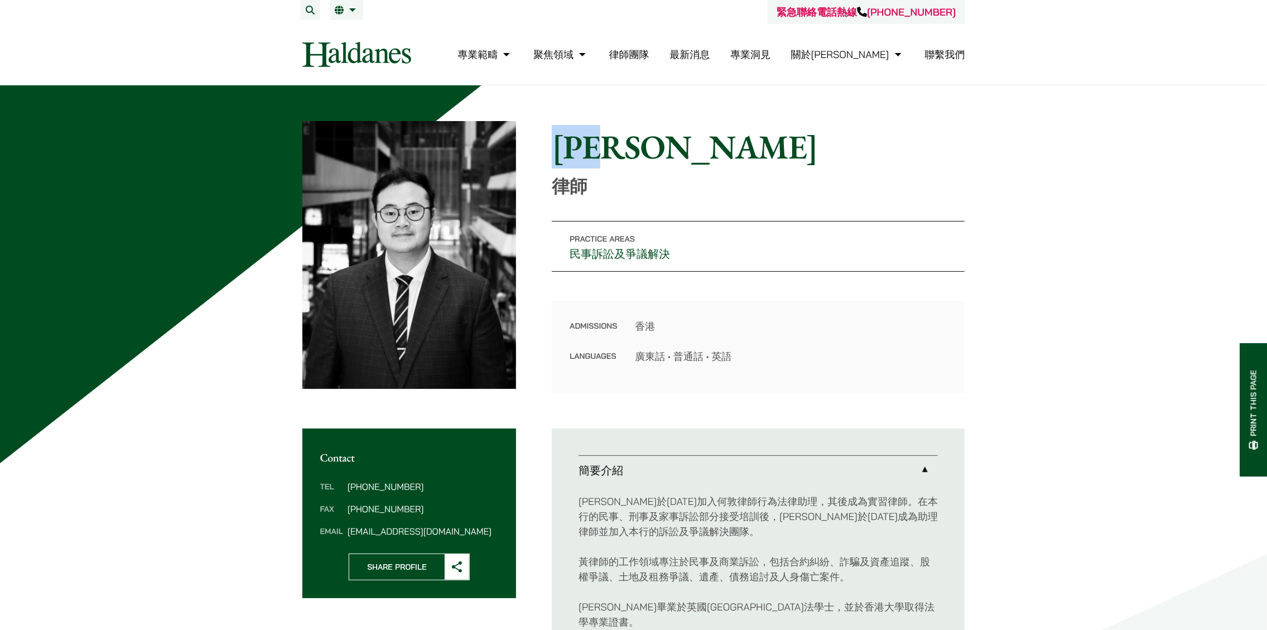
drag, startPoint x: 667, startPoint y: 149, endPoint x: 566, endPoint y: 148, distance: 101.0
click at [566, 148] on h1 "[PERSON_NAME]" at bounding box center [758, 147] width 413 height 40
copy h1 "[PERSON_NAME]"
drag, startPoint x: 604, startPoint y: 193, endPoint x: 559, endPoint y: 194, distance: 45.2
click at [559, 194] on p "律師" at bounding box center [758, 186] width 413 height 21
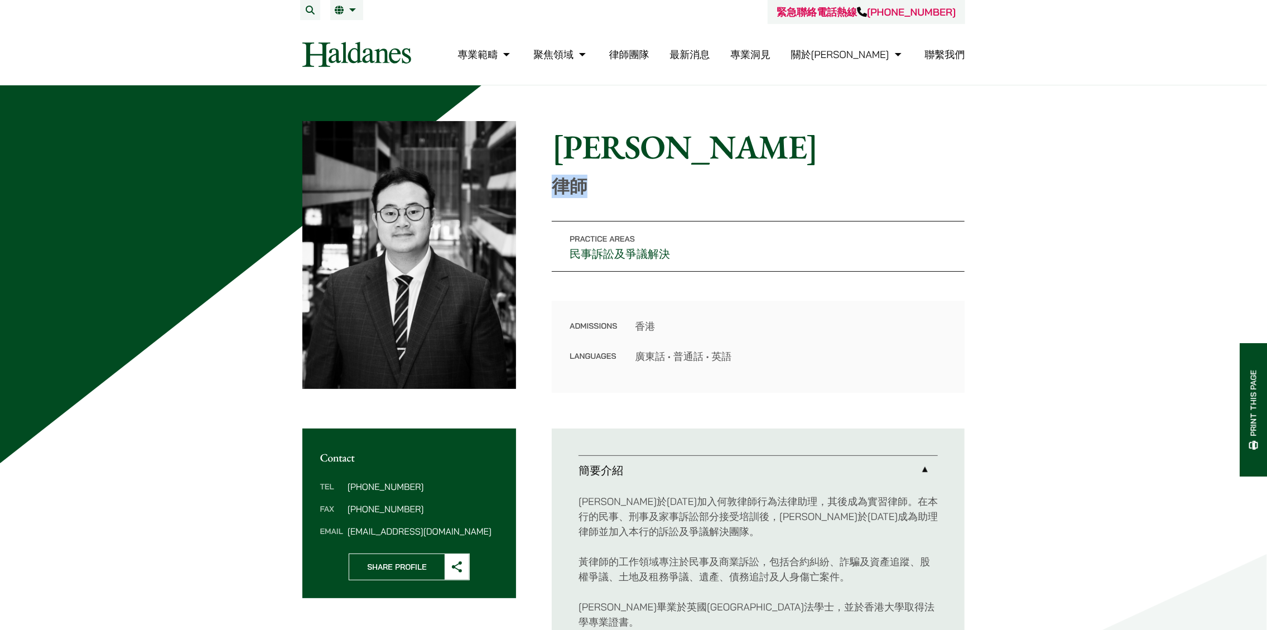
copy p "律師"
